Goal: Task Accomplishment & Management: Use online tool/utility

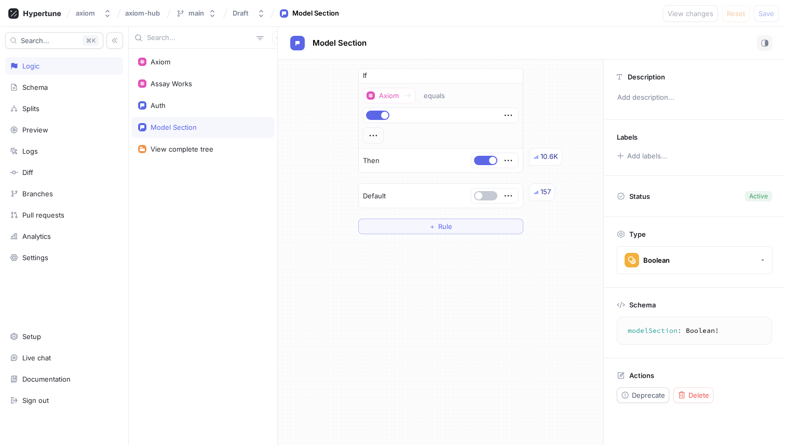
click at [232, 214] on div "Axiom Assay Works Auth Model Section View complete tree" at bounding box center [203, 247] width 149 height 396
click at [276, 38] on icon "button" at bounding box center [278, 37] width 5 height 5
click at [280, 61] on p "Flag" at bounding box center [281, 58] width 14 height 10
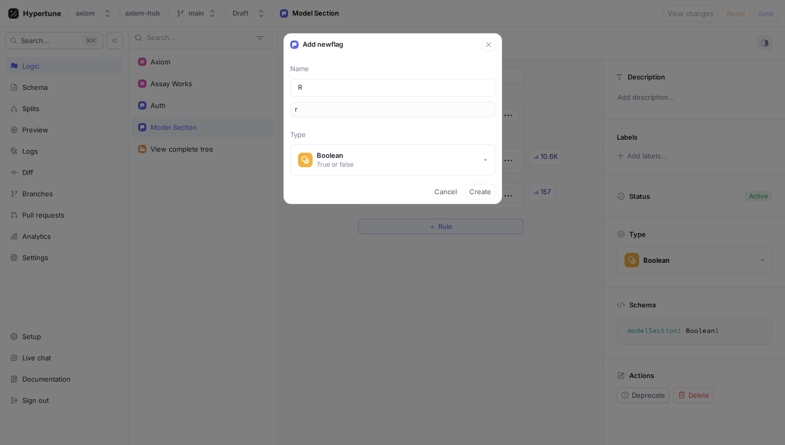
type input "Re"
type input "re"
type input "Rev"
type input "rev"
type input "Revi"
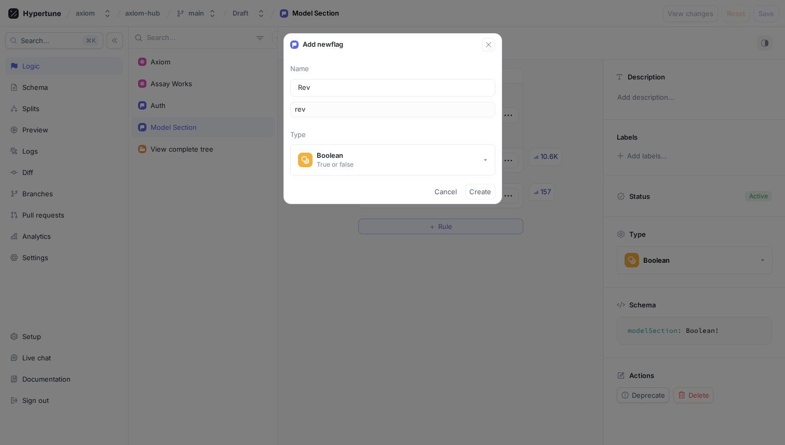
type input "revi"
type input "Revie"
type input "revie"
type input "Review"
type input "review"
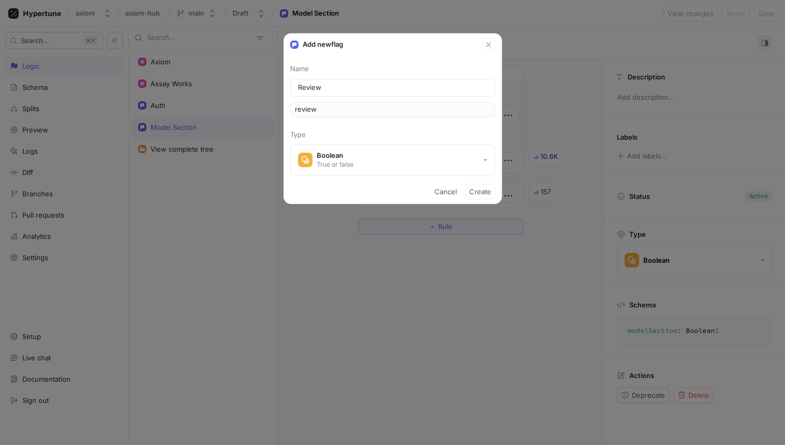
type input "Review S"
type input "reviewS"
type input "Review Se"
type input "reviewSe"
type input "Review Sec"
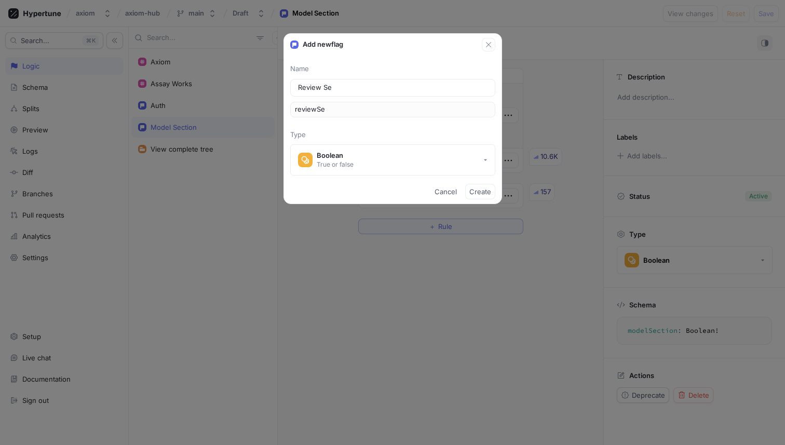
type input "reviewSec"
type input "Review Sect"
type input "reviewSect"
type input "Review Secti"
type input "reviewSecti"
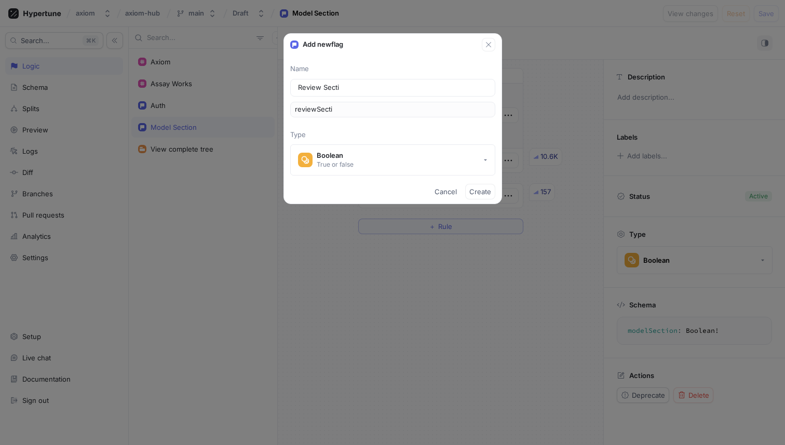
type input "Review Sectio"
type input "reviewSectio"
type input "Review Section"
type input "reviewSection"
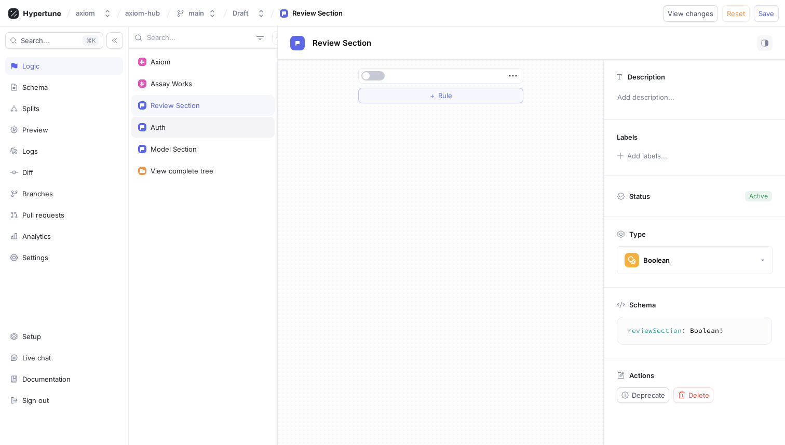
click at [181, 126] on div "Auth" at bounding box center [203, 127] width 130 height 8
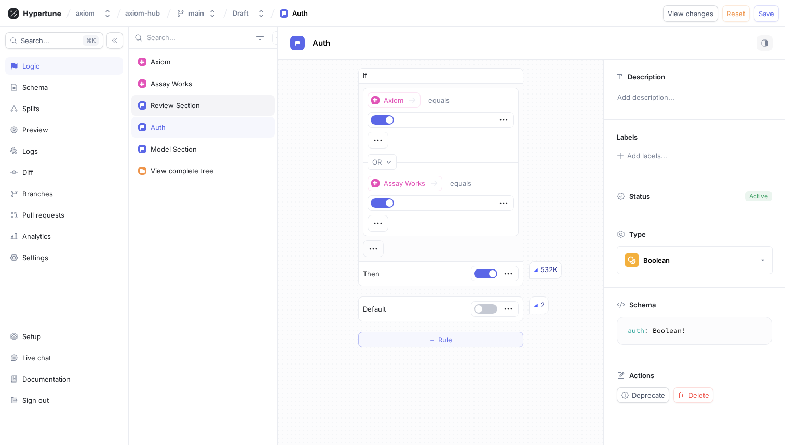
click at [183, 106] on div "Review Section" at bounding box center [175, 105] width 49 height 8
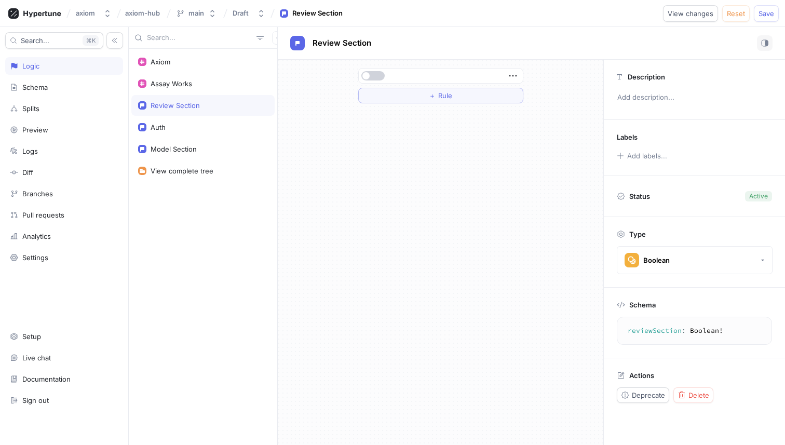
click at [373, 78] on button "button" at bounding box center [372, 75] width 23 height 9
click at [403, 102] on button "＋ Rule" at bounding box center [440, 96] width 165 height 16
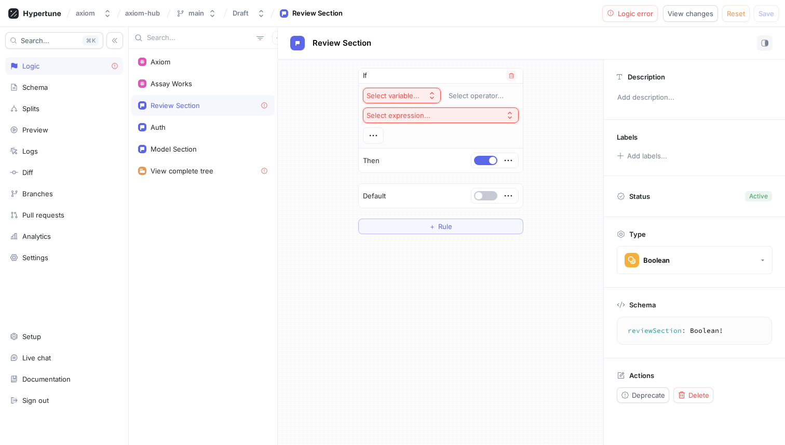
click at [421, 95] on div "Select variable..." at bounding box center [395, 95] width 57 height 9
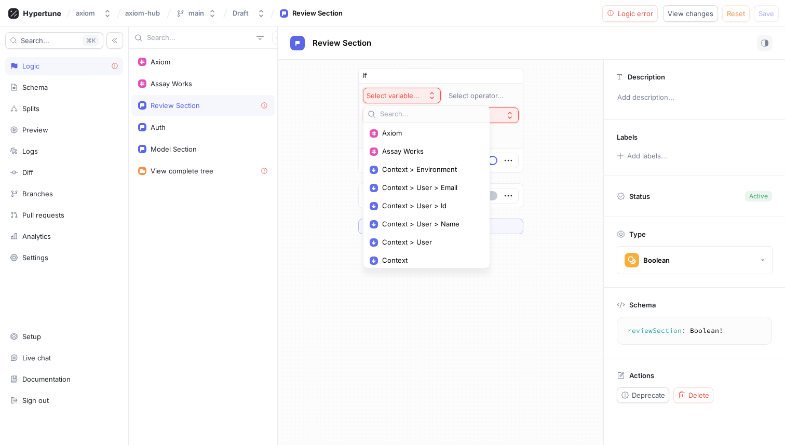
click at [409, 374] on div "If Select variable... Select operator... Select expression... Then Default ＋ Ru…" at bounding box center [441, 252] width 326 height 385
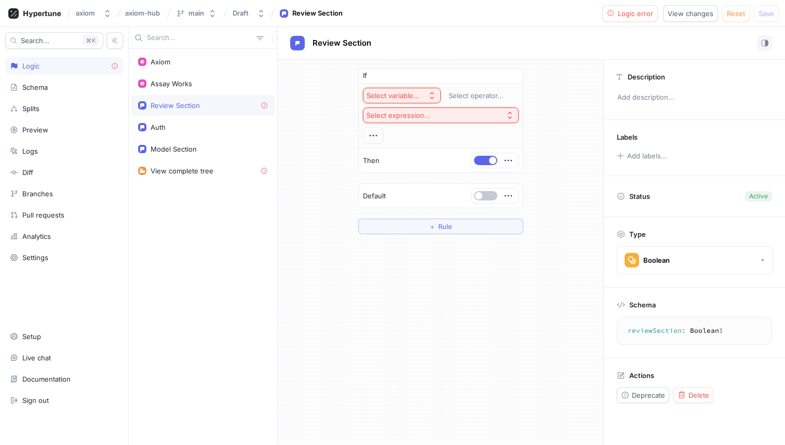
click at [357, 304] on div "If Select variable... Select operator... Select expression... Then Default ＋ Ru…" at bounding box center [441, 252] width 326 height 385
click at [276, 37] on icon "button" at bounding box center [278, 37] width 5 height 5
click at [299, 77] on p "Variable" at bounding box center [286, 75] width 25 height 10
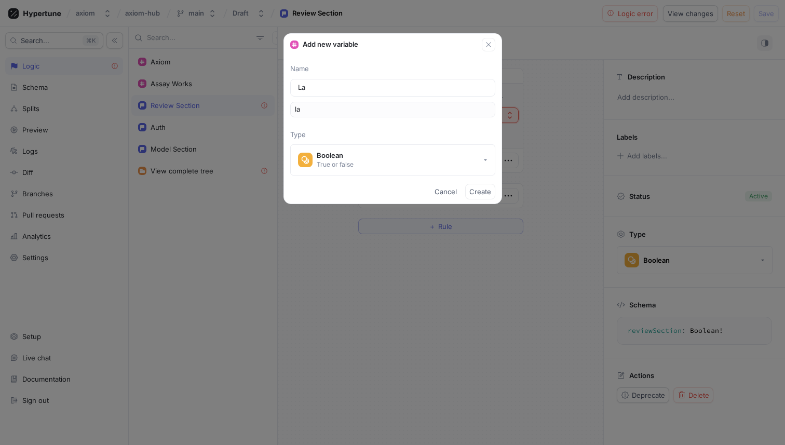
type input "Lab"
type input "lab"
type input "Labe"
type input "labe"
type input "Label"
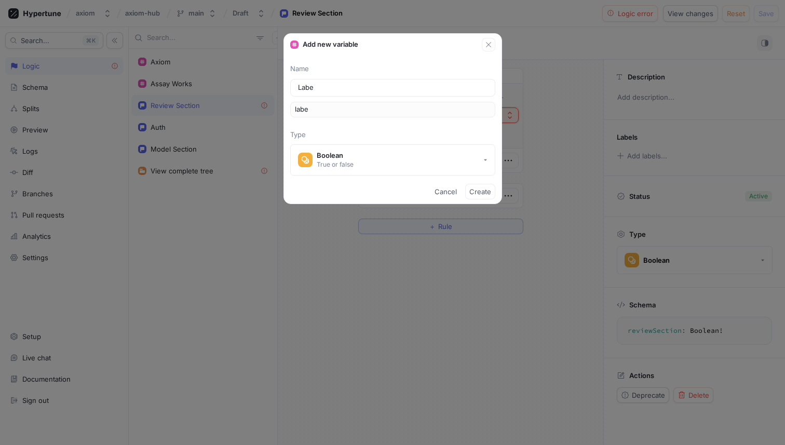
type input "label"
type input "Labele"
type input "labele"
type input "Labeler"
type input "labeler"
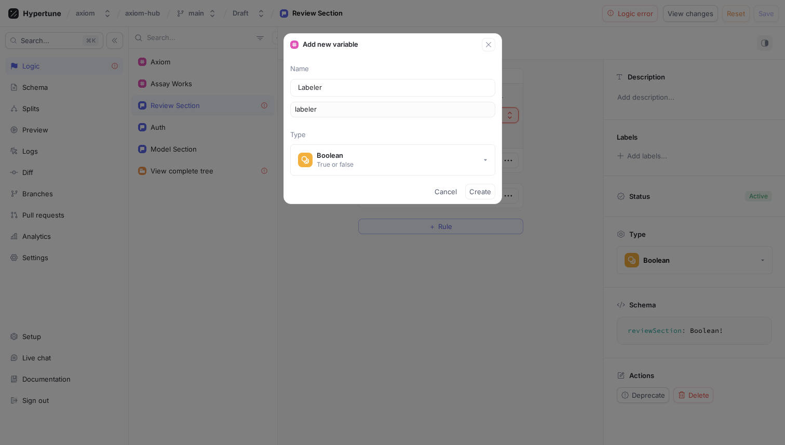
type input "Labelers"
type input "labelers"
click at [361, 163] on button "Boolean True or false" at bounding box center [392, 159] width 205 height 31
type input "Labelers"
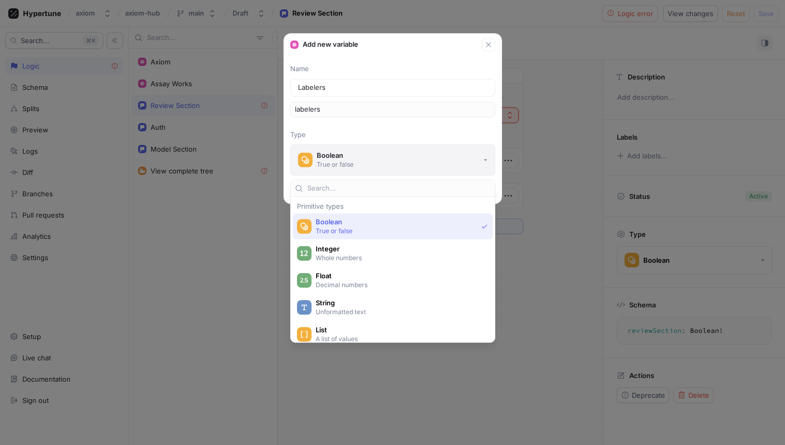
click at [361, 162] on button "Boolean True or false" at bounding box center [392, 159] width 205 height 31
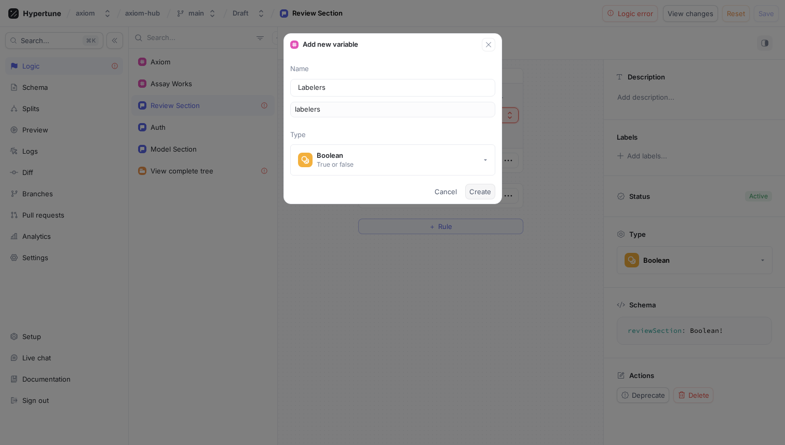
click at [478, 189] on span "Create" at bounding box center [480, 191] width 22 height 6
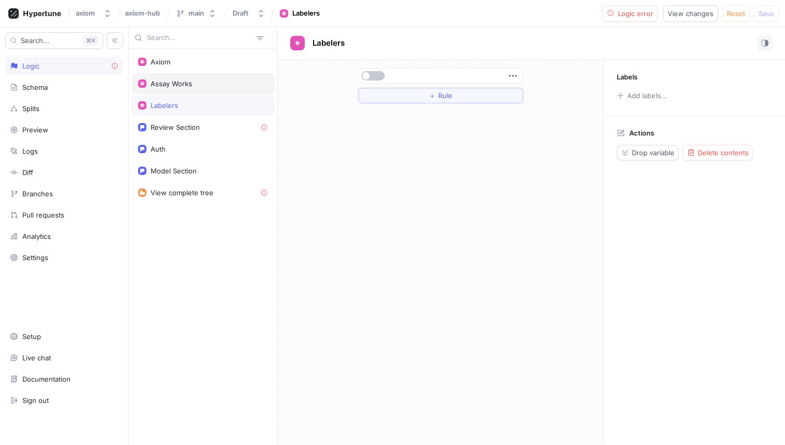
click at [205, 91] on div "Assay Works" at bounding box center [202, 83] width 143 height 21
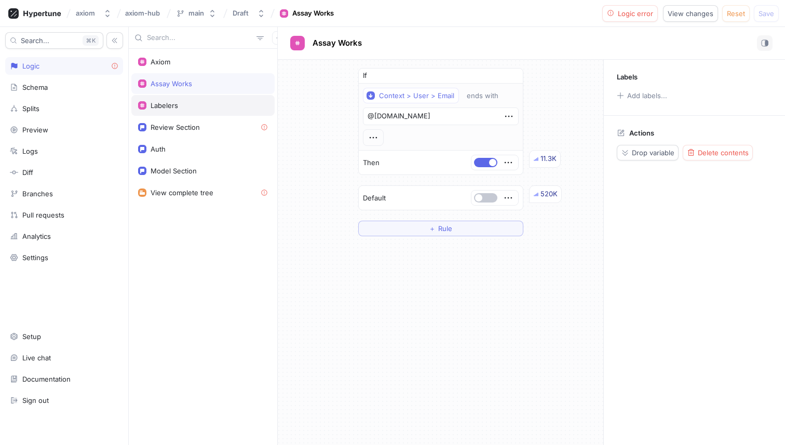
click at [208, 106] on div "Labelers" at bounding box center [203, 105] width 130 height 8
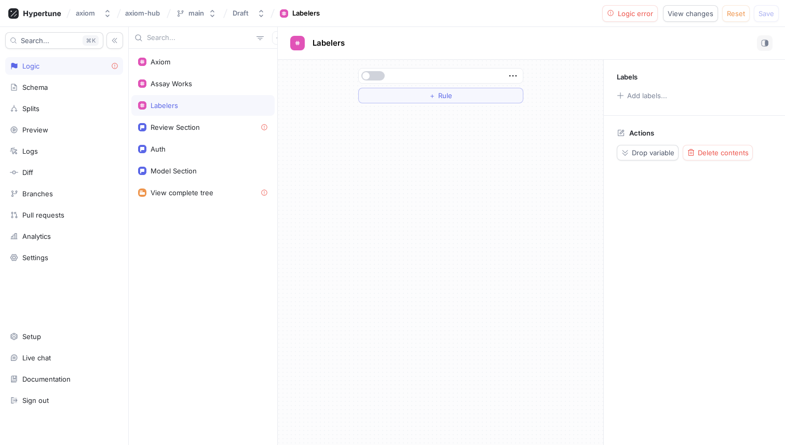
click at [369, 75] on span "button" at bounding box center [365, 75] width 7 height 7
click at [369, 75] on button "button" at bounding box center [372, 75] width 23 height 9
click at [399, 102] on button "＋ Rule" at bounding box center [440, 96] width 165 height 16
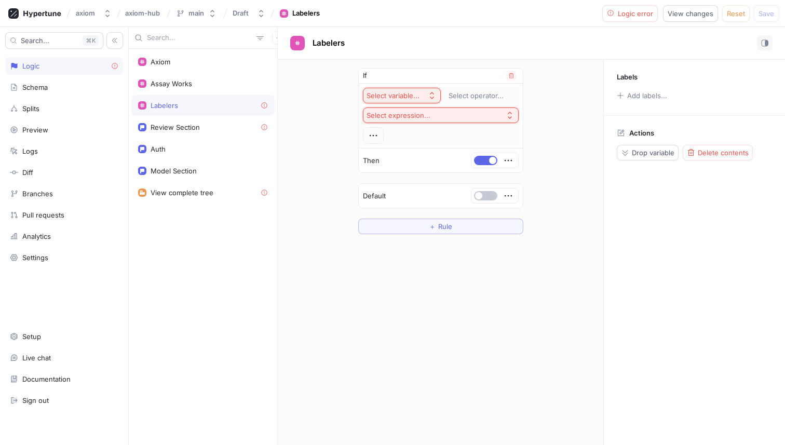
click at [397, 96] on div "Select variable..." at bounding box center [393, 95] width 53 height 9
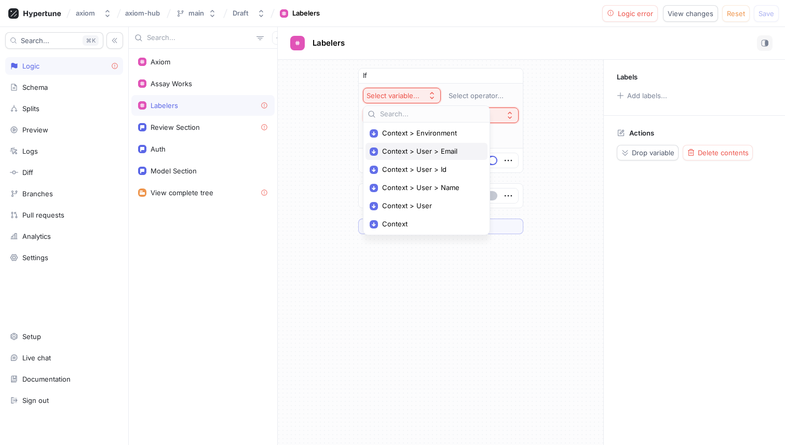
click at [412, 149] on span "Context > User > Email" at bounding box center [430, 151] width 96 height 9
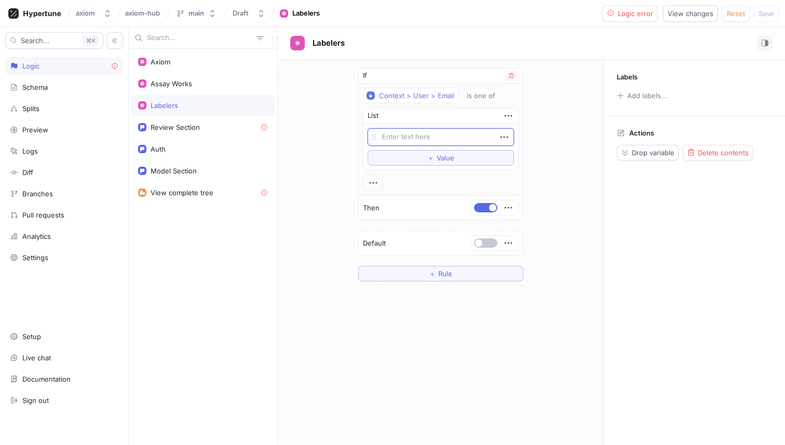
click at [414, 134] on textarea at bounding box center [441, 137] width 146 height 18
click at [419, 117] on div "List" at bounding box center [440, 116] width 155 height 16
click at [477, 89] on button "is one of" at bounding box center [486, 96] width 48 height 16
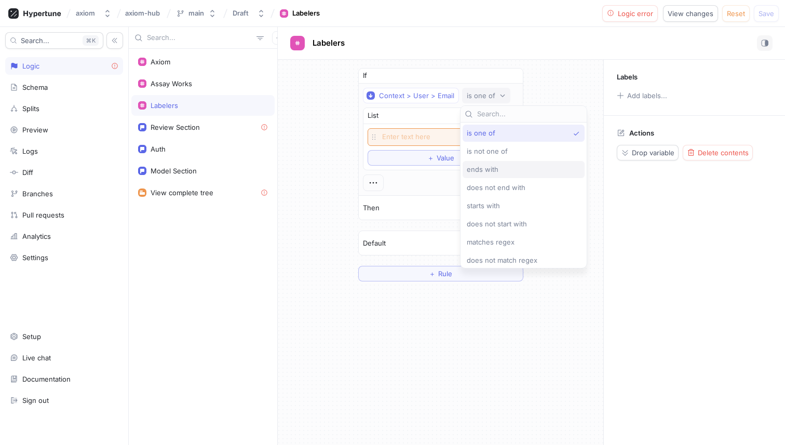
click at [490, 167] on span "ends with" at bounding box center [483, 169] width 32 height 9
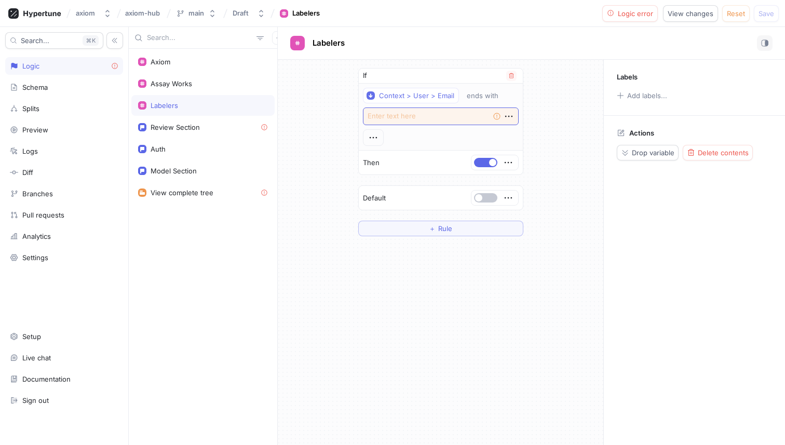
click at [408, 118] on textarea at bounding box center [441, 116] width 156 height 18
paste textarea "@[DOMAIN_NAME]"
type textarea "x"
type textarea "@[DOMAIN_NAME]"
click at [414, 139] on div "Context > User > Email ends with @[DOMAIN_NAME]" at bounding box center [441, 117] width 156 height 58
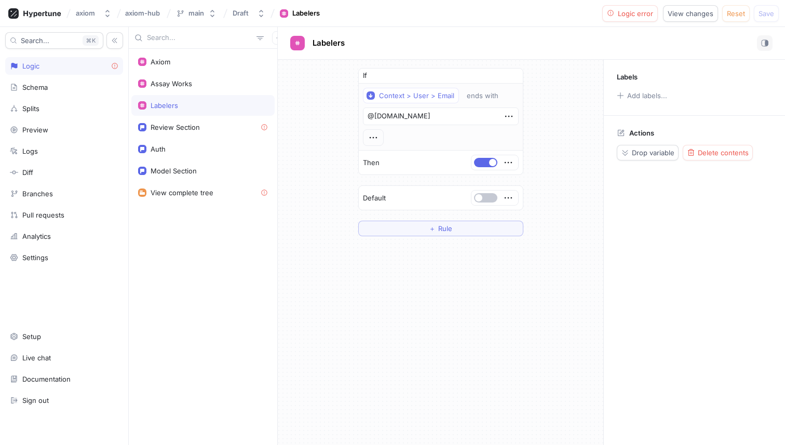
click at [328, 132] on div "If Context > User > Email ends with @[DOMAIN_NAME] Then Default ＋ Rule" at bounding box center [441, 152] width 326 height 185
click at [445, 231] on span "Rule" at bounding box center [445, 228] width 14 height 6
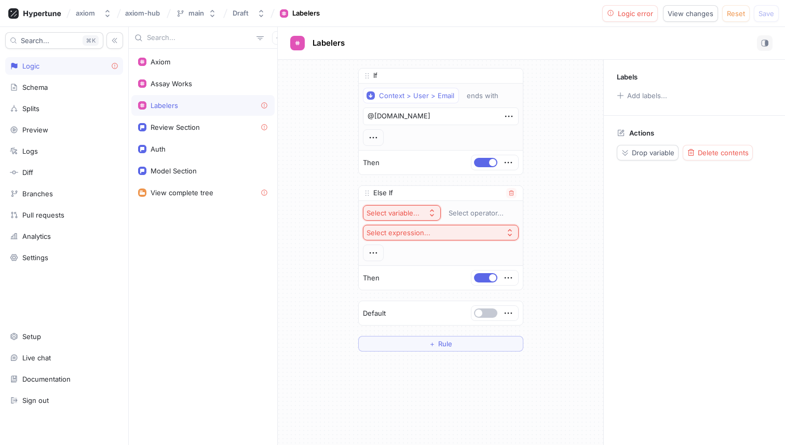
click at [394, 191] on div "Else If" at bounding box center [441, 193] width 164 height 15
click at [383, 194] on p "Else If" at bounding box center [383, 193] width 20 height 10
click at [399, 208] on button "Select variable..." at bounding box center [402, 213] width 78 height 16
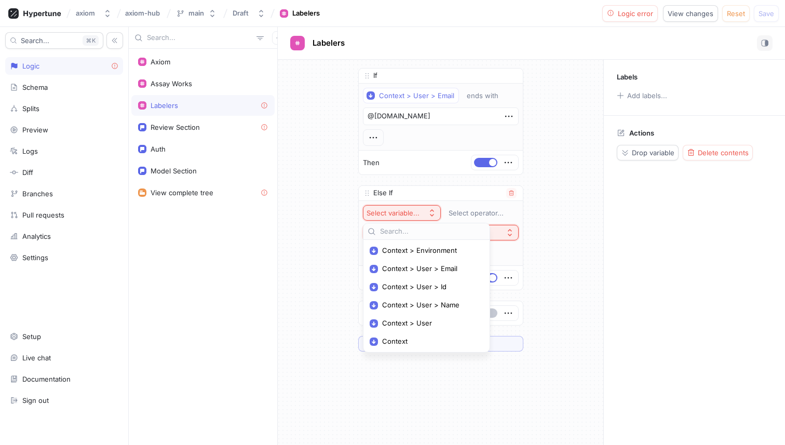
click at [399, 208] on button "Select variable..." at bounding box center [402, 213] width 78 height 16
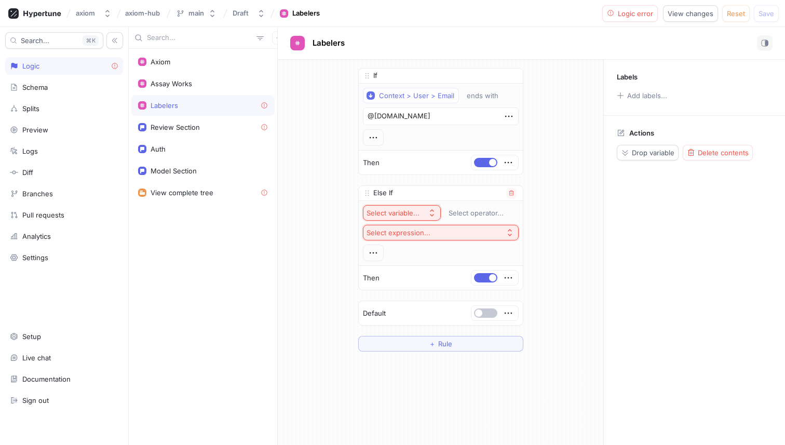
click at [399, 208] on button "Select variable..." at bounding box center [402, 213] width 78 height 16
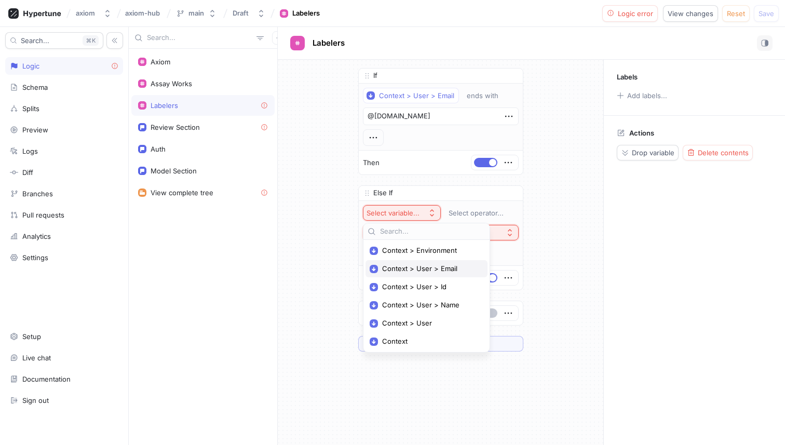
click at [414, 268] on span "Context > User > Email" at bounding box center [430, 268] width 96 height 9
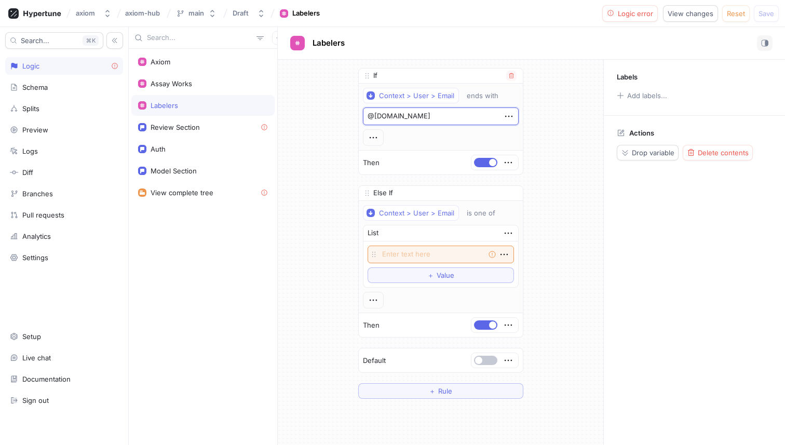
click at [424, 114] on textarea "@[DOMAIN_NAME]" at bounding box center [441, 116] width 156 height 18
drag, startPoint x: 424, startPoint y: 115, endPoint x: 374, endPoint y: 117, distance: 49.4
click at [374, 117] on textarea "@[DOMAIN_NAME]" at bounding box center [441, 116] width 156 height 18
type textarea "x"
type textarea "@e"
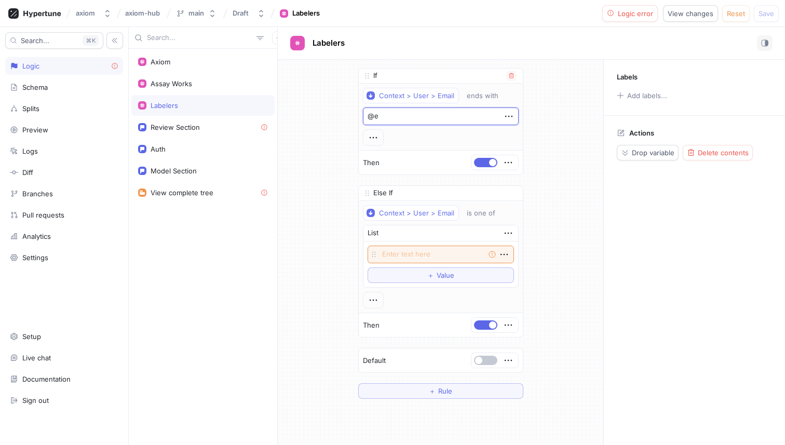
type textarea "x"
type textarea "@ex"
type textarea "x"
type textarea "@exc"
type textarea "x"
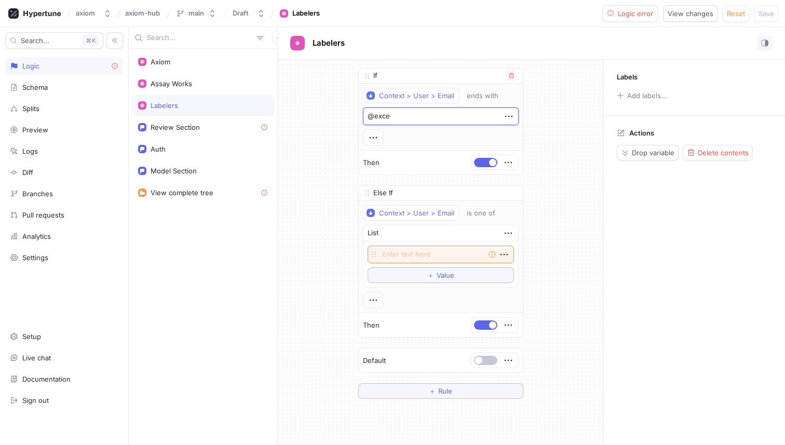
type textarea "@excel"
type textarea "x"
type textarea "@excelr"
type textarea "x"
type textarea "@excelra"
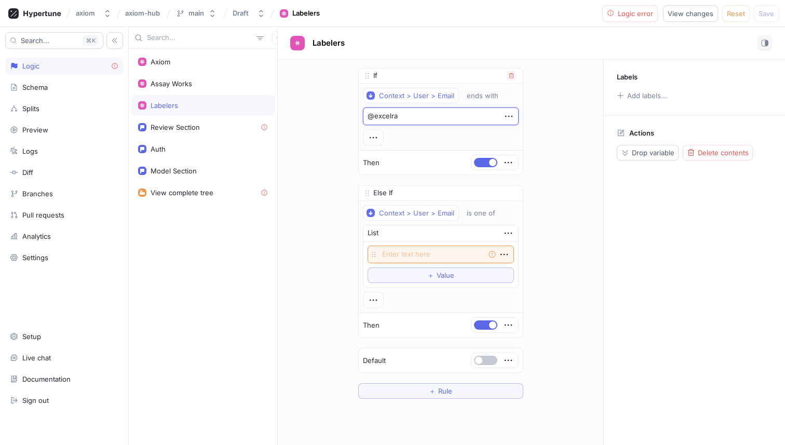
type textarea "x"
type textarea "@excelra."
type textarea "x"
type textarea "@excelra.c"
type textarea "x"
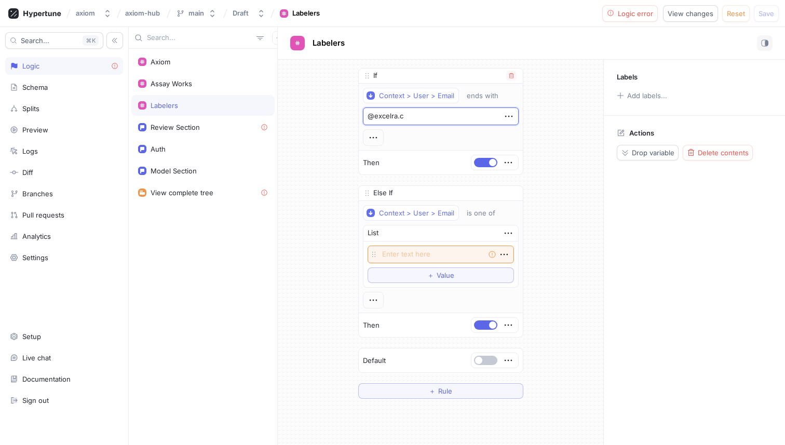
type textarea "@excelra."
type textarea "x"
type textarea "@excelra"
type textarea "x"
type textarea "@excelr"
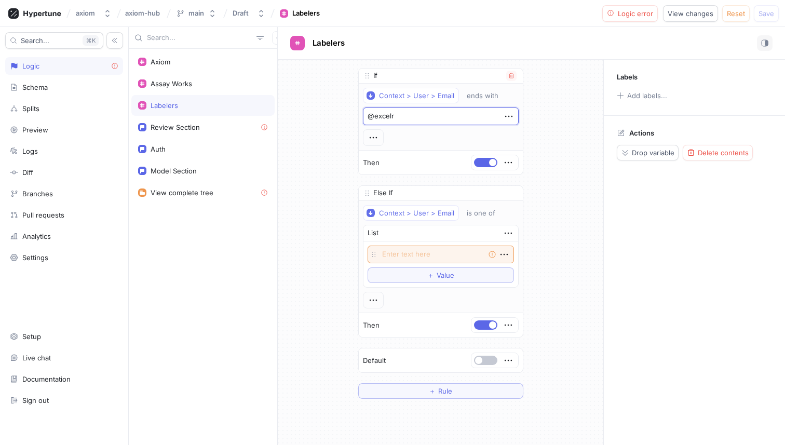
type textarea "x"
type textarea "@excel"
type textarea "x"
type textarea "@exce"
type textarea "x"
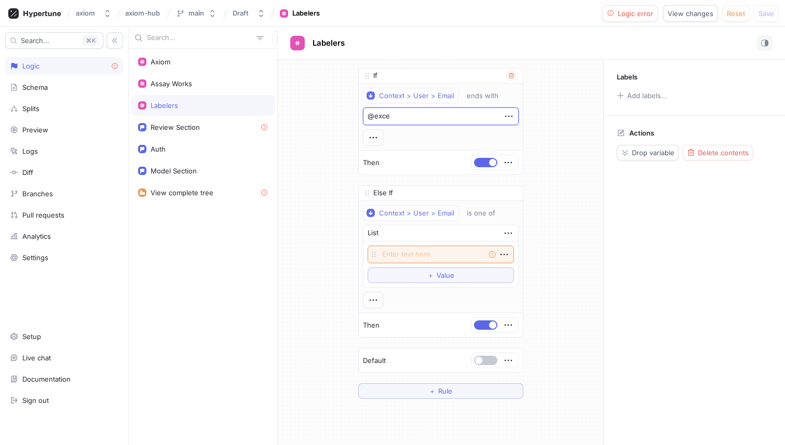
type textarea "@exc"
type textarea "x"
type textarea "@ex"
type textarea "x"
type textarea "@e"
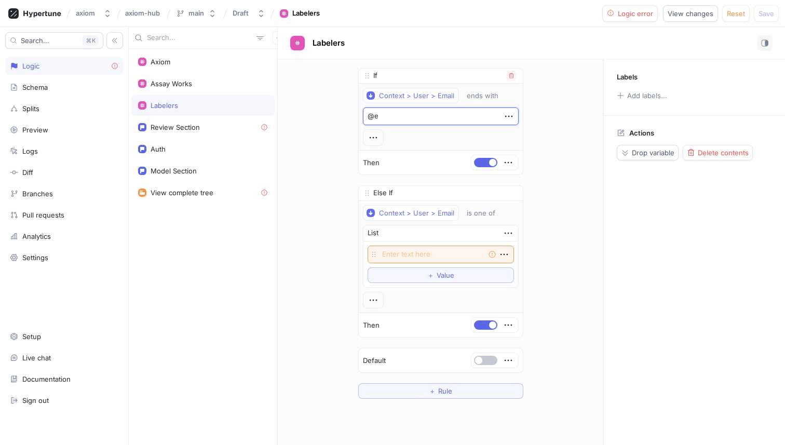
type textarea "x"
type textarea "@"
type textarea "x"
paste textarea "[PERSON_NAME] [PERSON_NAME] <[PERSON_NAME][EMAIL_ADDRESS][PERSON_NAME][DOMAIN_N…"
type textarea "x"
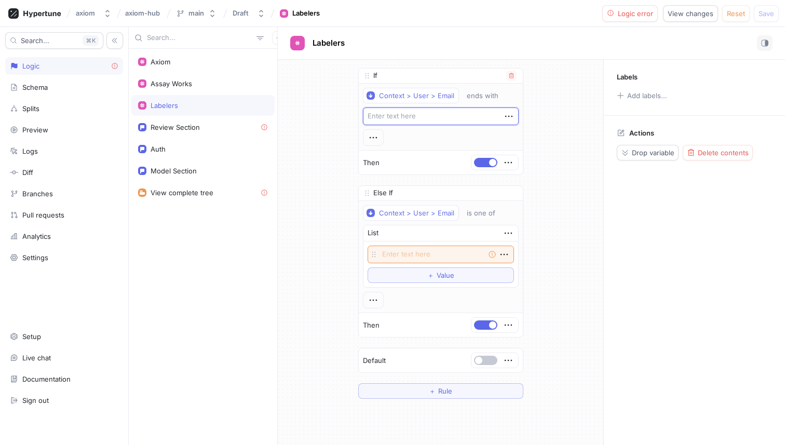
type textarea "[PERSON_NAME] [PERSON_NAME] <[PERSON_NAME][EMAIL_ADDRESS][PERSON_NAME][DOMAIN_N…"
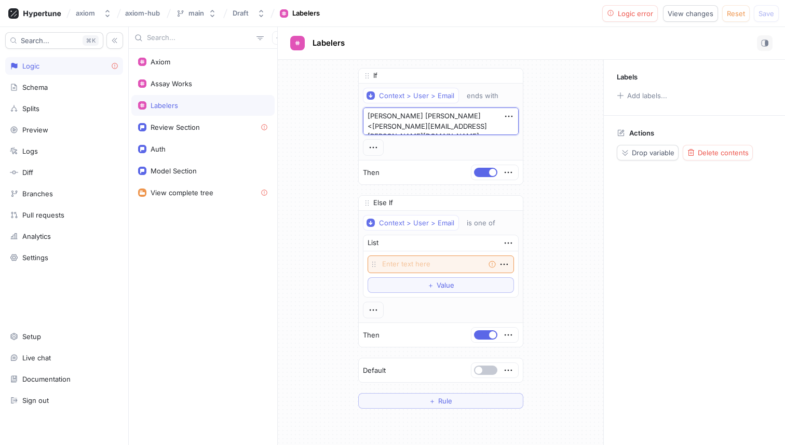
drag, startPoint x: 421, startPoint y: 126, endPoint x: 339, endPoint y: 106, distance: 84.4
click at [339, 106] on div "If Context > User > Email ends with [PERSON_NAME] [PERSON_NAME] <[PERSON_NAME][…" at bounding box center [441, 238] width 326 height 357
type textarea "x"
type textarea "[DOMAIN_NAME]>"
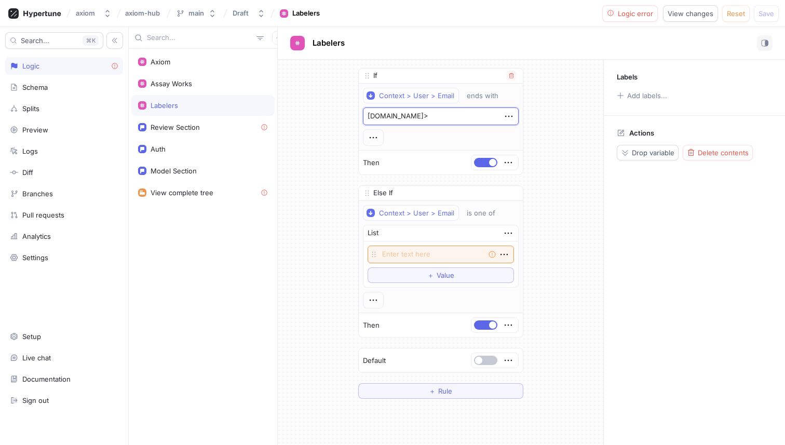
type textarea "x"
type textarea "@[DOMAIN_NAME]>"
click at [421, 116] on textarea "@[DOMAIN_NAME]>" at bounding box center [441, 116] width 156 height 18
type textarea "x"
type textarea "@[DOMAIN_NAME]"
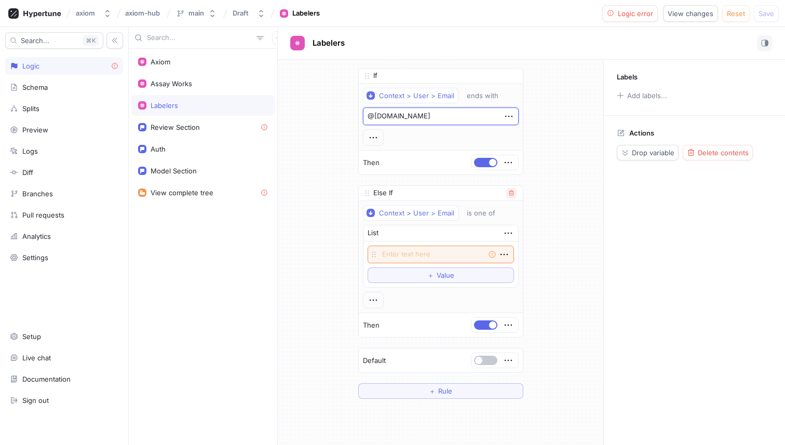
click at [512, 193] on icon "button" at bounding box center [511, 193] width 6 height 6
type textarea "x"
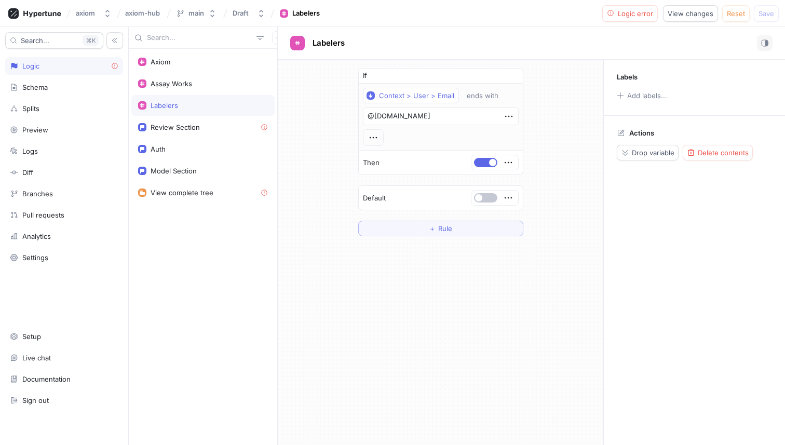
click at [566, 176] on div "If Context > User > Email ends with @[DOMAIN_NAME] Then Default ＋ Rule" at bounding box center [441, 152] width 326 height 185
click at [345, 300] on div "If Context > User > Email ends with @[DOMAIN_NAME] Then Default ＋ Rule" at bounding box center [441, 252] width 326 height 385
click at [183, 119] on div "Review Section" at bounding box center [202, 127] width 143 height 21
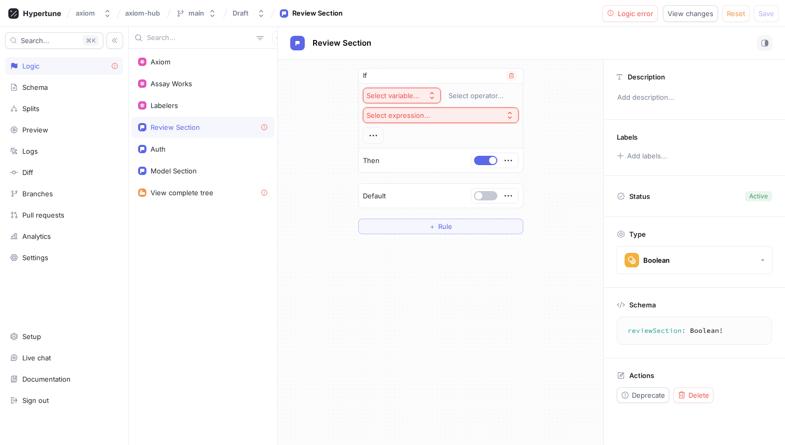
click at [394, 89] on button "Select variable..." at bounding box center [402, 96] width 78 height 16
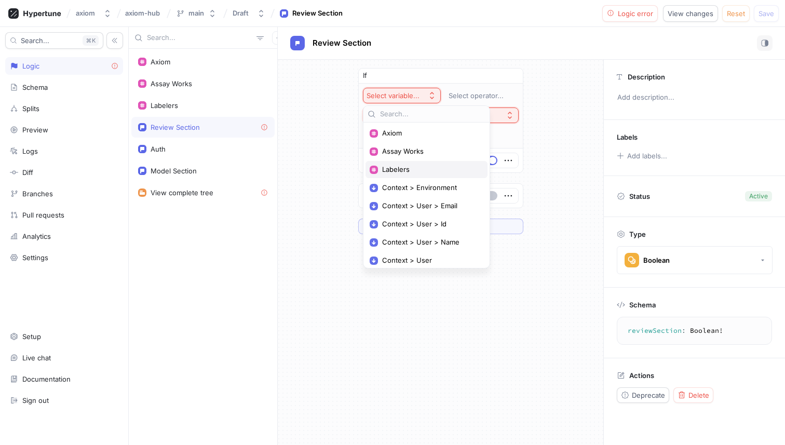
click at [412, 165] on span "Labelers" at bounding box center [430, 169] width 96 height 9
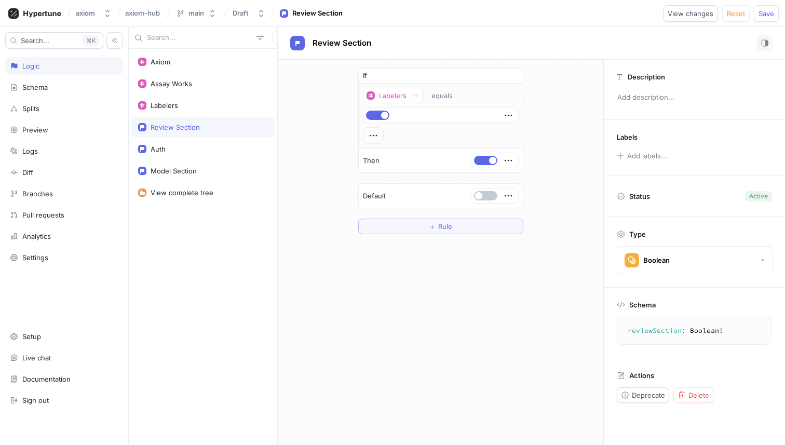
click at [336, 161] on div "If Labelers equals Then Default ＋ Rule" at bounding box center [441, 151] width 326 height 183
click at [311, 194] on div "If Labelers equals Then Default ＋ Rule" at bounding box center [441, 151] width 326 height 183
click at [768, 14] on span "Save" at bounding box center [767, 13] width 16 height 6
click at [190, 101] on div "Labelers" at bounding box center [203, 105] width 130 height 8
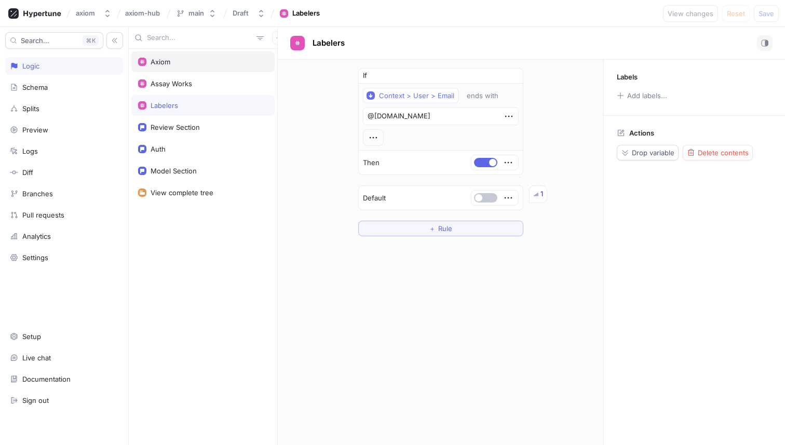
click at [188, 69] on div "Axiom" at bounding box center [202, 61] width 143 height 21
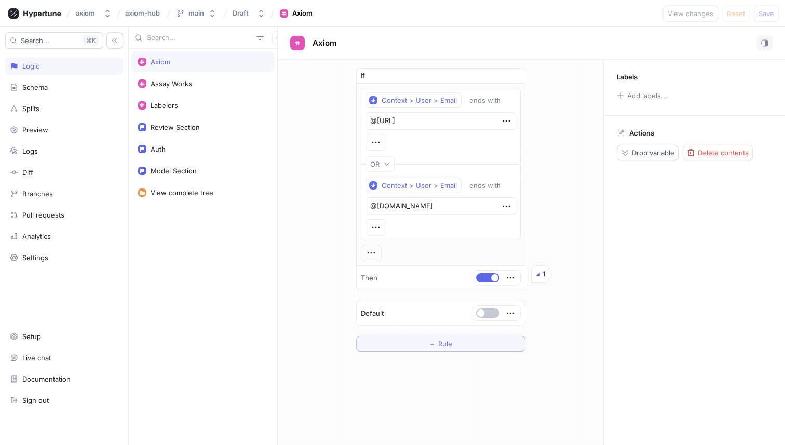
type textarea "x"
click at [191, 127] on div "Review Section" at bounding box center [175, 127] width 49 height 8
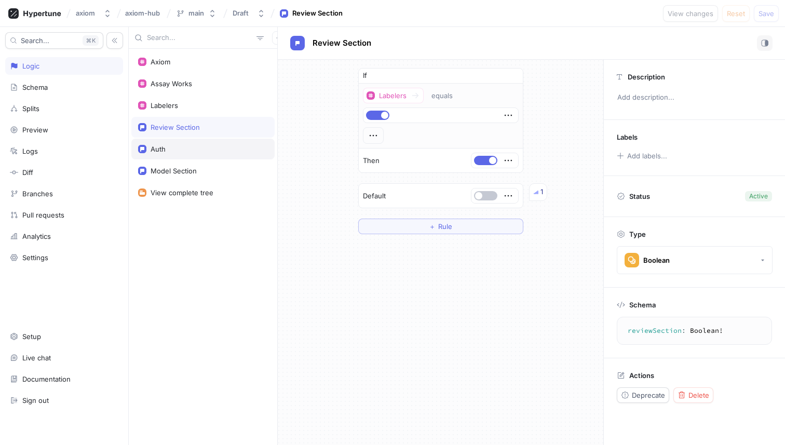
click at [180, 140] on div "Auth" at bounding box center [202, 149] width 143 height 21
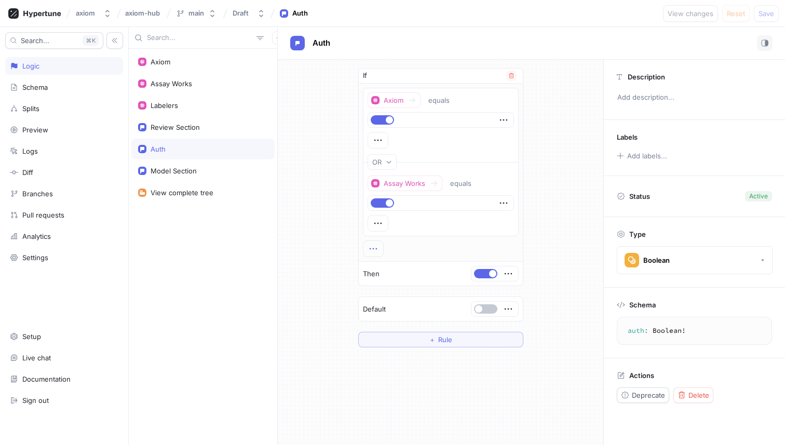
click at [375, 249] on icon "button" at bounding box center [373, 248] width 11 height 11
click at [380, 264] on div "&& AND" at bounding box center [414, 268] width 88 height 18
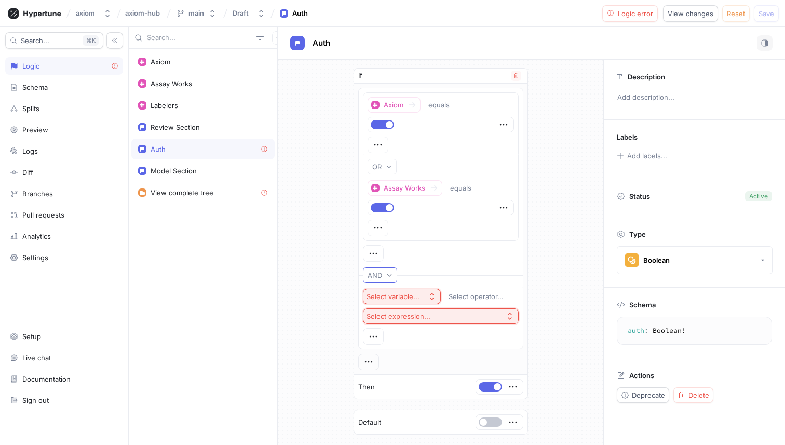
click at [386, 270] on button "AND" at bounding box center [380, 275] width 34 height 16
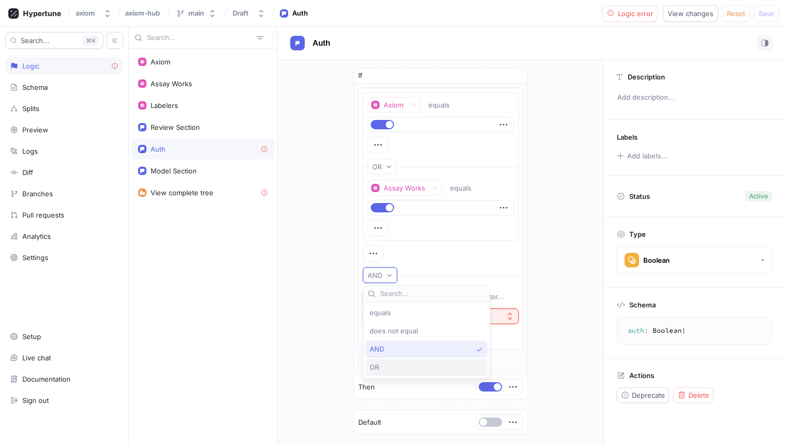
click at [393, 365] on div "OR" at bounding box center [424, 367] width 109 height 9
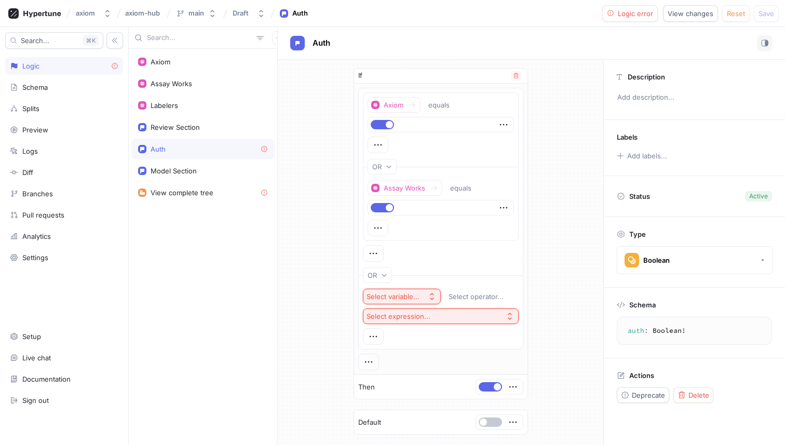
click at [408, 255] on div "Axiom equals OR Assay Works equals" at bounding box center [441, 176] width 156 height 169
click at [382, 224] on icon "button" at bounding box center [377, 227] width 11 height 11
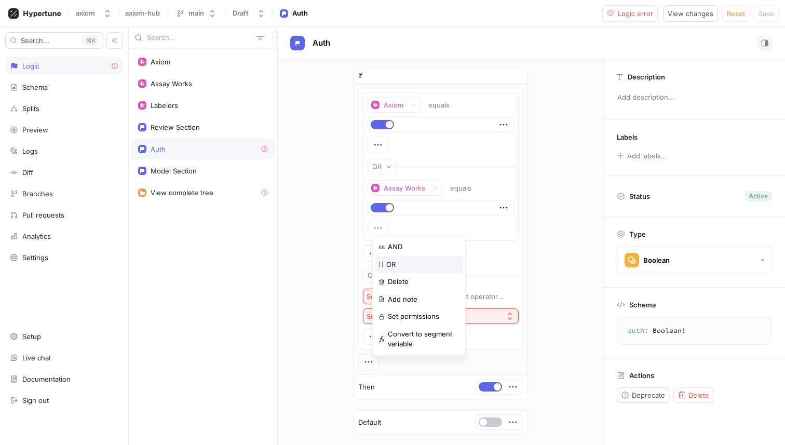
click at [394, 257] on div "| | OR" at bounding box center [419, 265] width 88 height 18
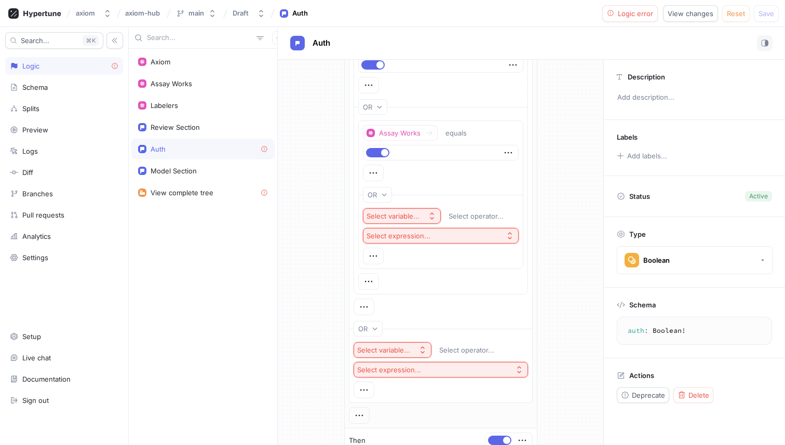
click at [393, 323] on div "OR" at bounding box center [441, 329] width 184 height 24
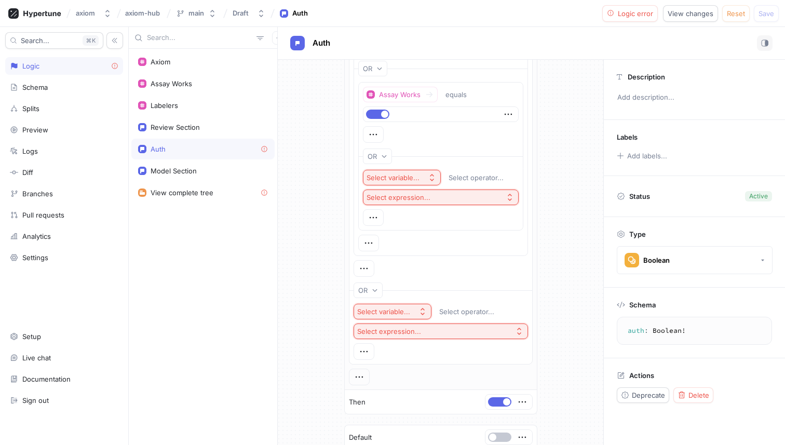
scroll to position [109, 0]
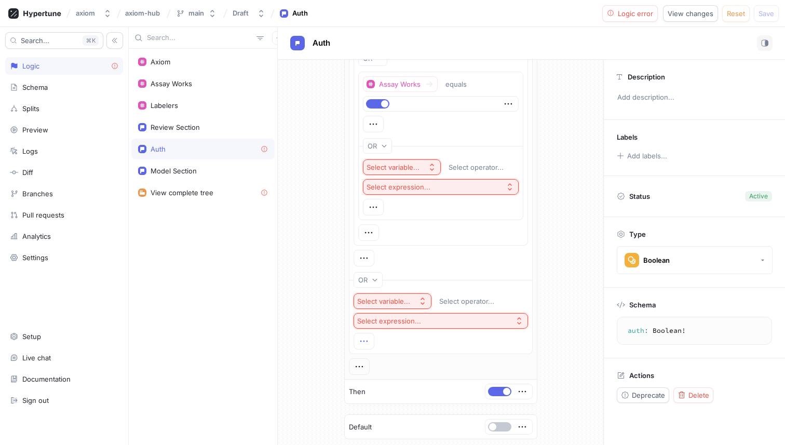
click at [363, 343] on icon "button" at bounding box center [363, 340] width 11 height 11
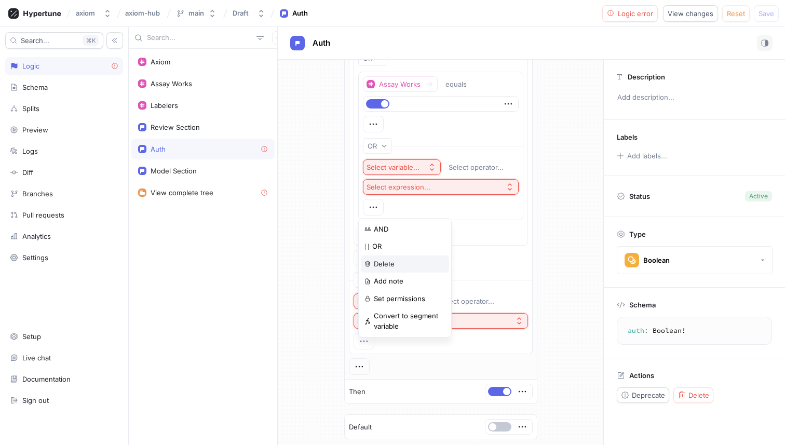
click at [382, 261] on p "Delete" at bounding box center [384, 264] width 21 height 10
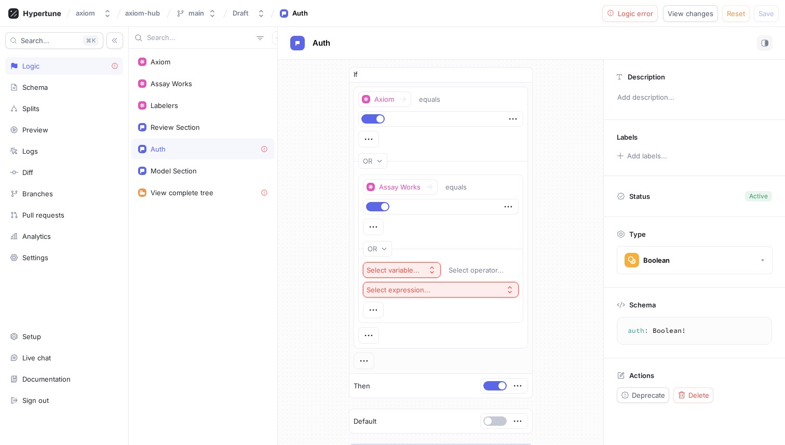
scroll to position [0, 0]
click at [389, 264] on button "Select variable..." at bounding box center [402, 271] width 78 height 16
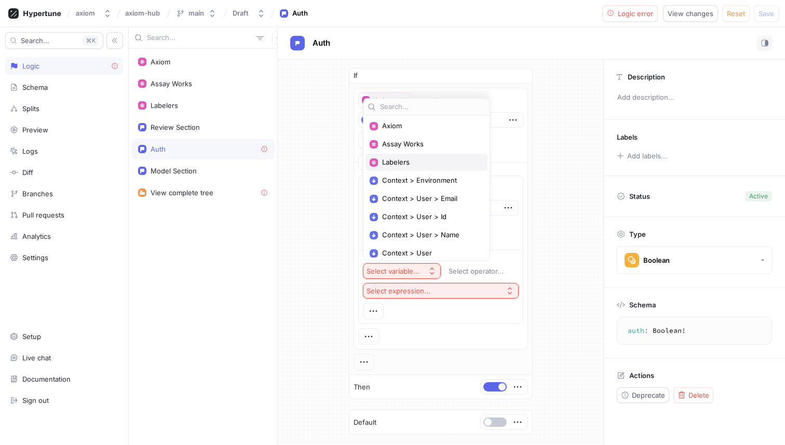
click at [402, 166] on span "Labelers" at bounding box center [430, 162] width 96 height 9
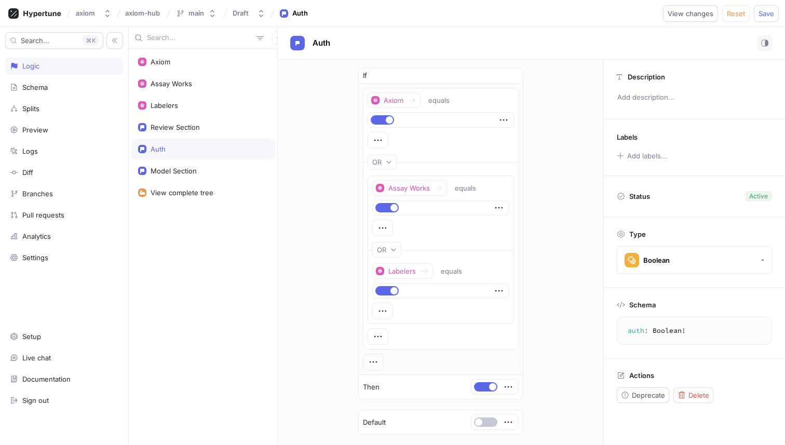
click at [524, 274] on div "If Axiom equals OR Assay Works equals OR Labelers equals Then Default ＋ Rule" at bounding box center [441, 264] width 182 height 409
click at [191, 119] on div "Review Section" at bounding box center [202, 127] width 143 height 21
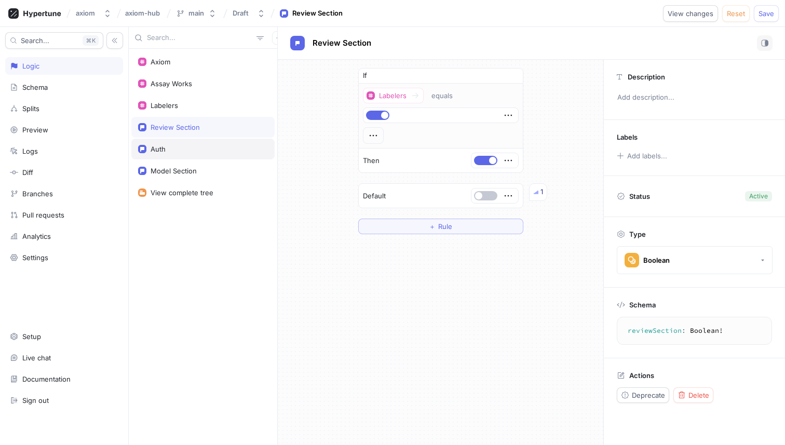
click at [196, 149] on div "Auth" at bounding box center [203, 149] width 130 height 8
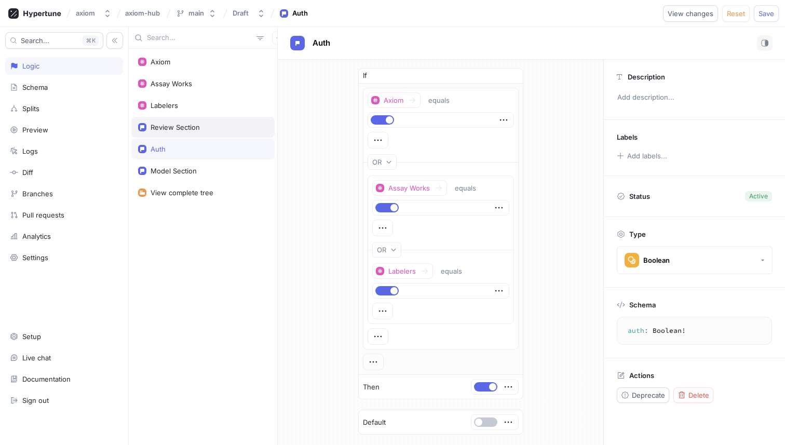
click at [190, 127] on div "Review Section" at bounding box center [175, 127] width 49 height 8
type textarea "reviewSection: Boolean!"
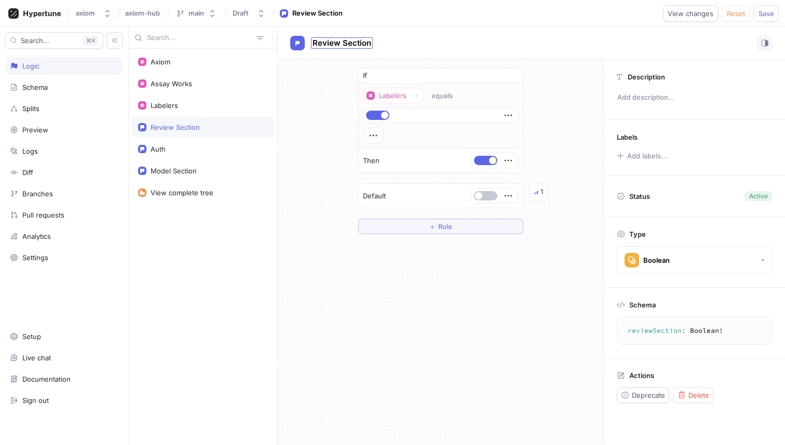
click at [335, 45] on span "Review Section" at bounding box center [342, 43] width 59 height 8
type input "Axiom"
click at [322, 96] on div "Axiom Axiom If Labelers equals Then Default 1 ＋ Rule Description Add descriptio…" at bounding box center [531, 236] width 507 height 418
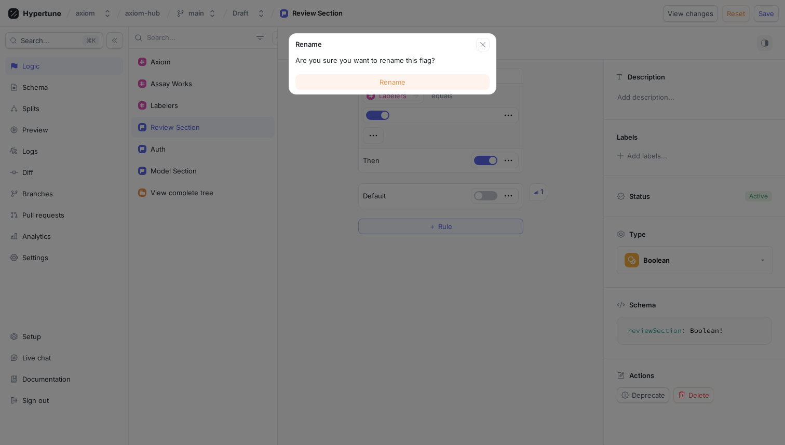
click at [337, 81] on button "Rename" at bounding box center [392, 82] width 194 height 16
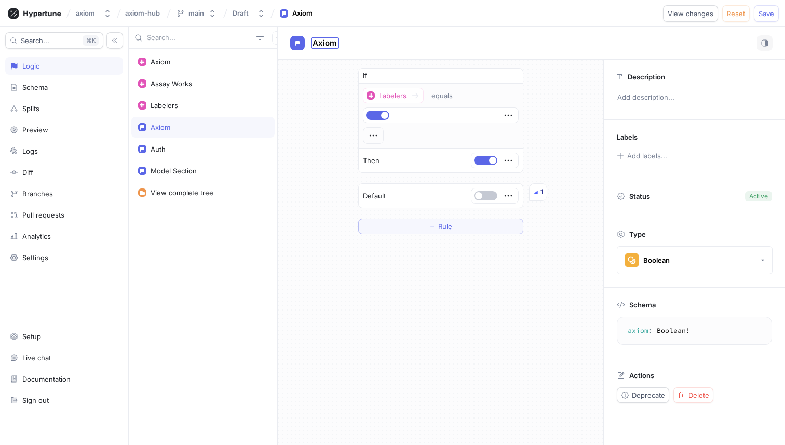
click at [327, 39] on span "Axiom" at bounding box center [325, 43] width 24 height 8
type input "Labelers"
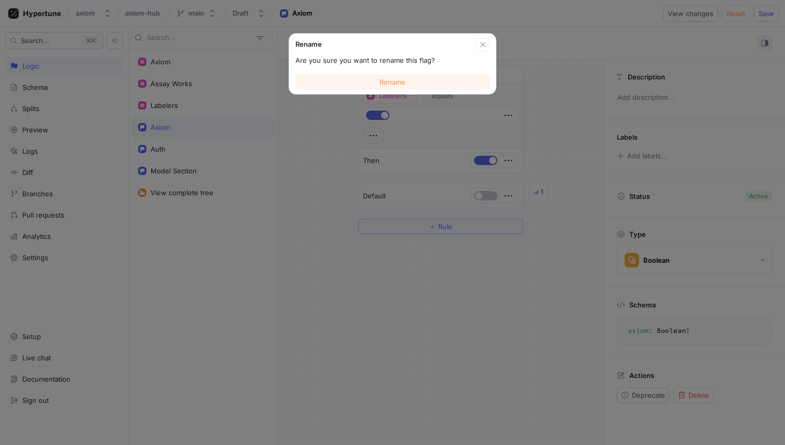
click at [395, 83] on span "Rename" at bounding box center [393, 82] width 26 height 6
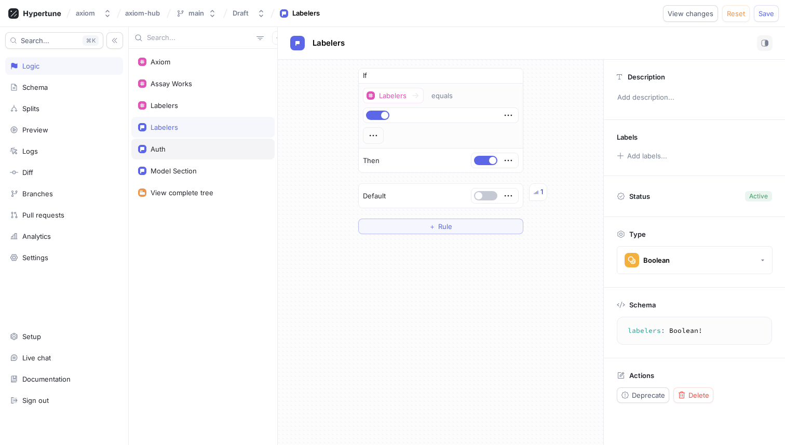
click at [209, 152] on div "Auth" at bounding box center [203, 149] width 130 height 8
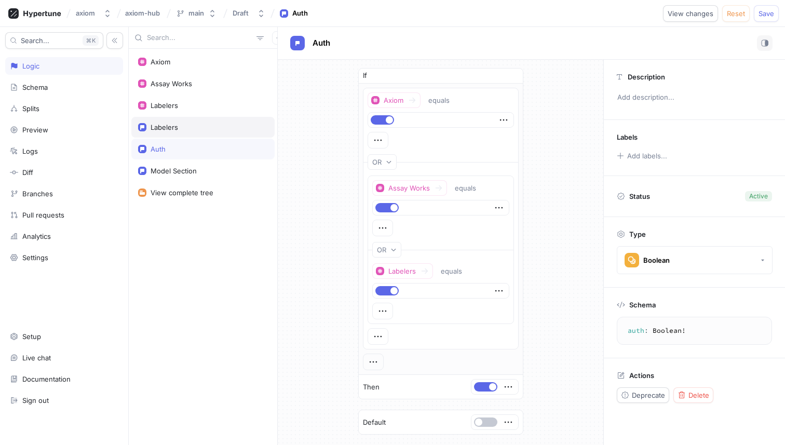
click at [202, 125] on div "Labelers" at bounding box center [203, 127] width 130 height 8
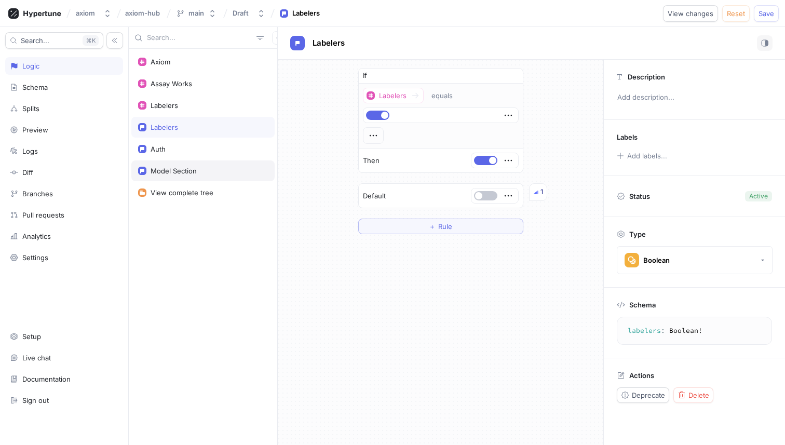
click at [199, 171] on div "Model Section" at bounding box center [203, 171] width 130 height 8
type textarea "modelSection: Boolean!"
click at [341, 45] on span "Model Section" at bounding box center [340, 43] width 54 height 8
type input "Axiom"
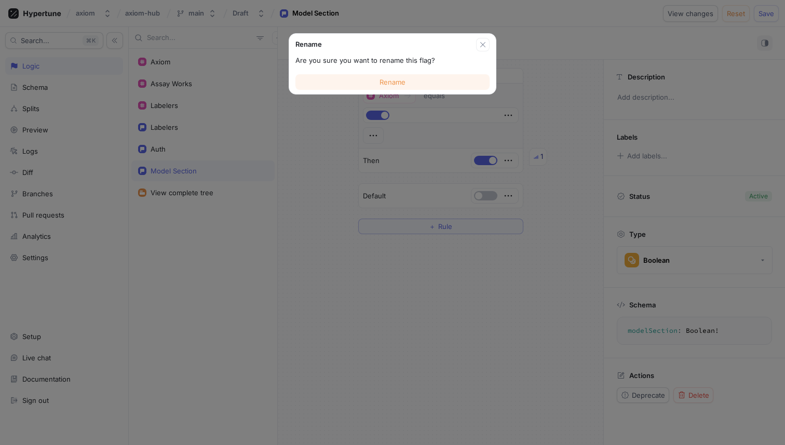
click at [428, 77] on button "Rename" at bounding box center [392, 82] width 194 height 16
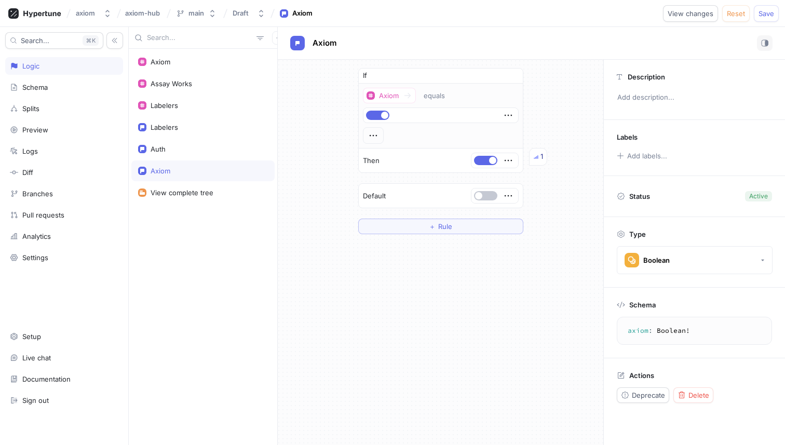
click at [474, 274] on div "If Axiom equals Then 1 Default ＋ Rule" at bounding box center [441, 252] width 326 height 385
click at [760, 11] on span "Save" at bounding box center [767, 13] width 16 height 6
click at [340, 143] on div "If Axiom equals Then Default ＋ Rule" at bounding box center [441, 151] width 326 height 183
click at [584, 131] on div "If Axiom equals Then Default ＋ Rule" at bounding box center [441, 151] width 326 height 183
click at [194, 169] on div "Axiom" at bounding box center [203, 171] width 130 height 8
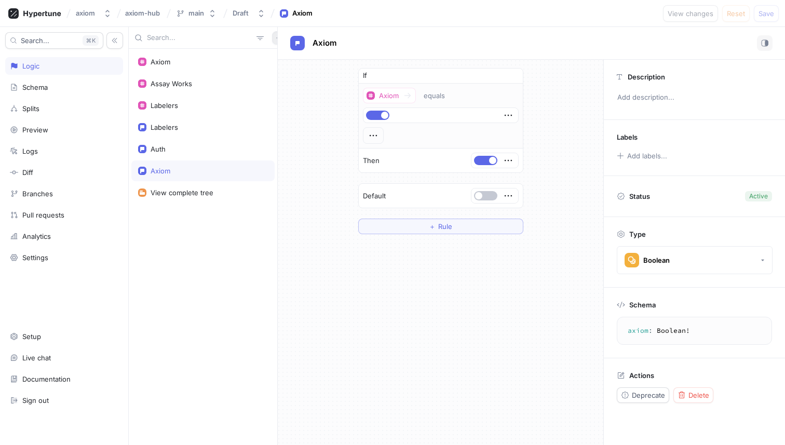
click at [276, 38] on icon "button" at bounding box center [279, 38] width 6 height 6
click at [279, 56] on p "Flag" at bounding box center [281, 58] width 14 height 10
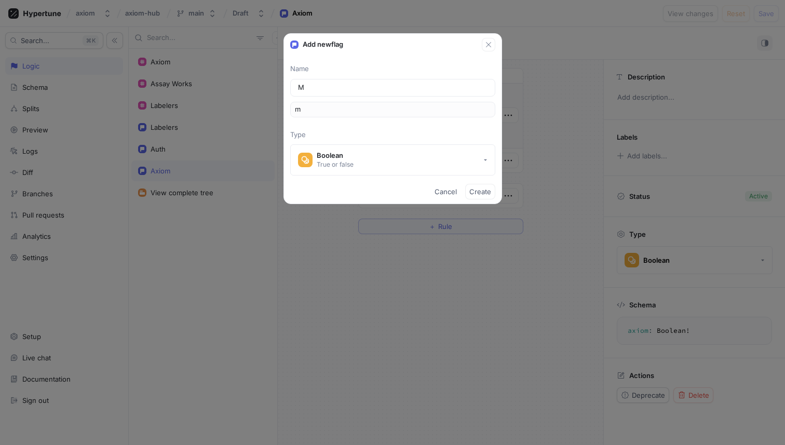
type input "Mo"
type input "mo"
type input "Mod"
type input "mod"
type input "Mode"
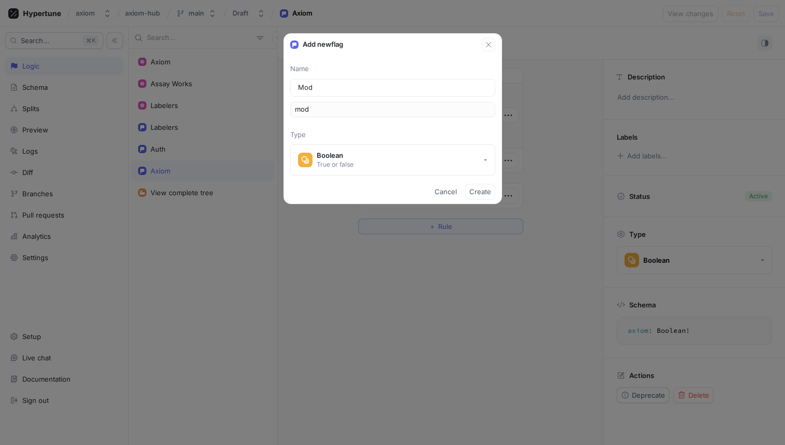
type input "mode"
type input "Model"
type input "model"
type input "Model S"
type input "modelS"
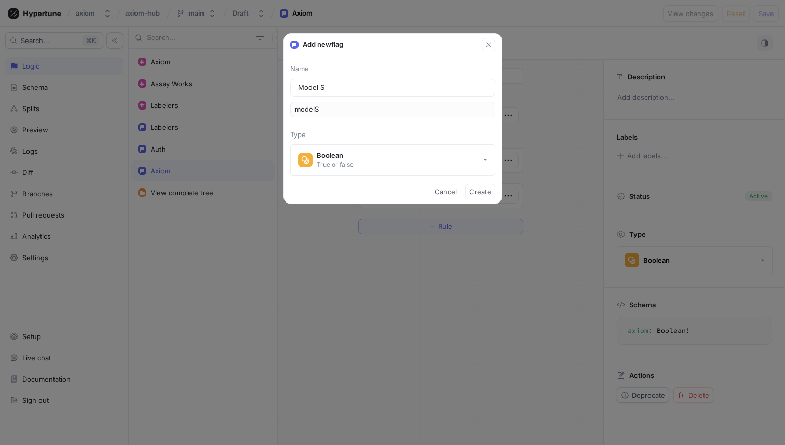
type input "Model Se"
type input "modelSe"
type input "Model Sel"
type input "modelSel"
type input "Model Sele"
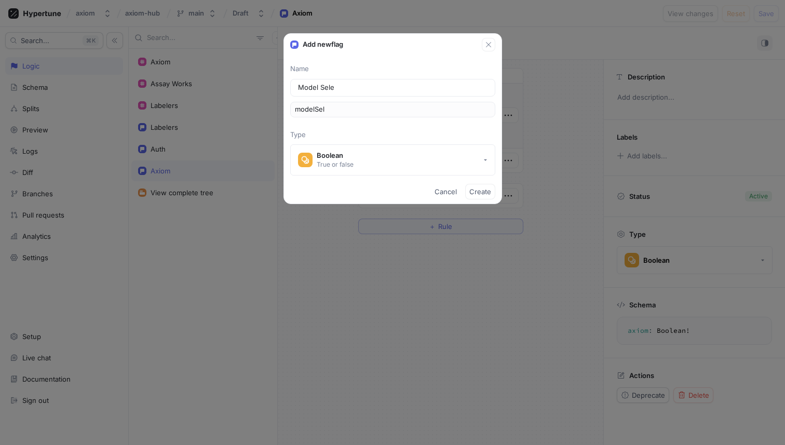
type input "modelSele"
type input "Model Selec"
type input "modelSelec"
type input "Model Select"
type input "modelSelect"
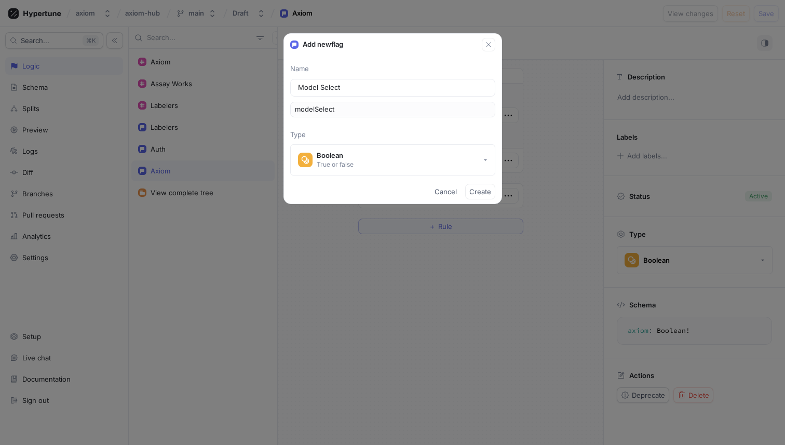
type input "Model Selecti"
type input "modelSelecti"
type input "Model Selectio"
type input "modelSelectio"
type input "Model Selection"
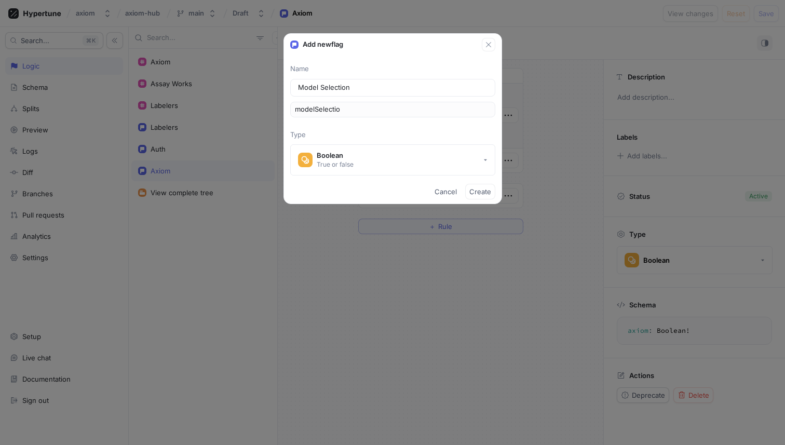
type input "modelSelection"
type textarea "modelSelection: Boolean!"
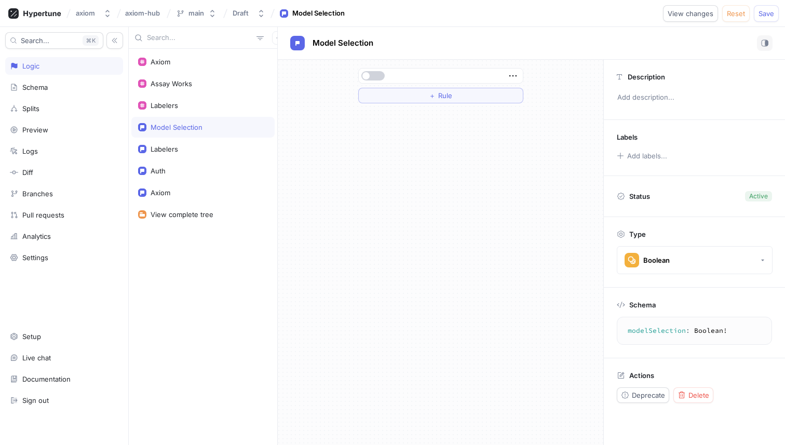
click at [381, 77] on button "button" at bounding box center [372, 75] width 23 height 9
click at [483, 94] on button "＋ Rule" at bounding box center [440, 96] width 165 height 16
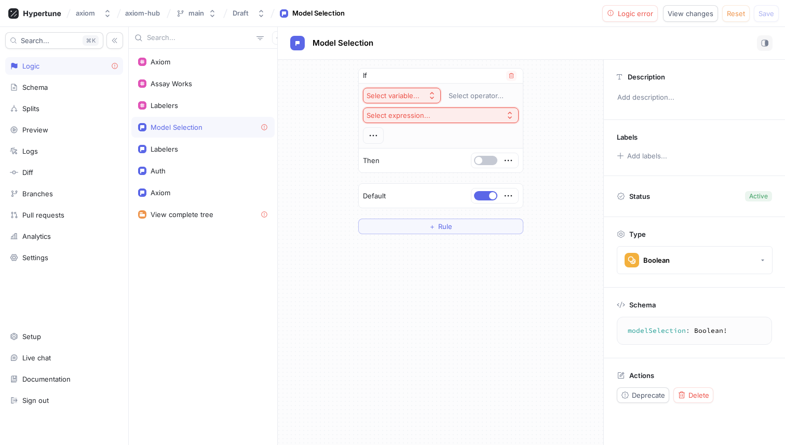
click at [410, 98] on div "Select variable..." at bounding box center [393, 95] width 53 height 9
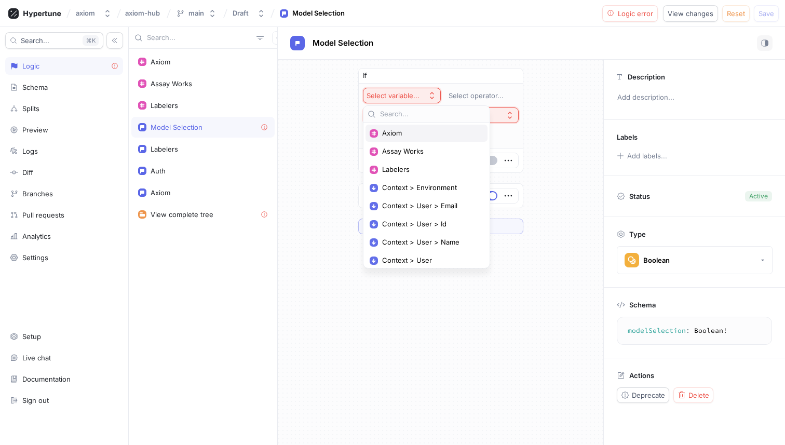
click at [425, 127] on div "Axiom" at bounding box center [427, 133] width 122 height 17
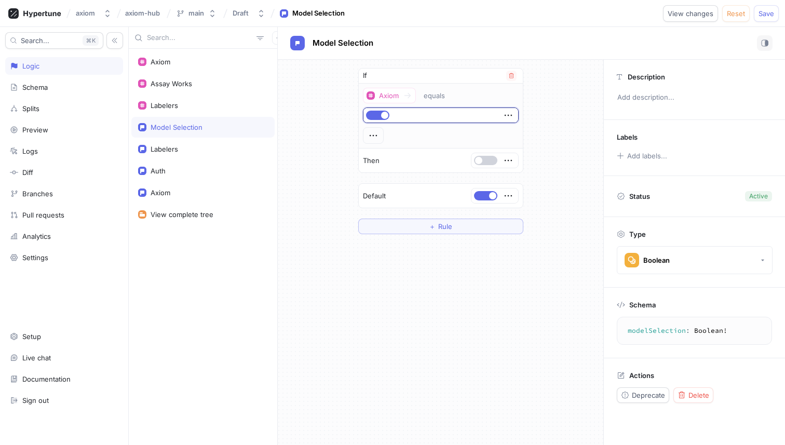
click at [490, 158] on button "button" at bounding box center [485, 160] width 23 height 9
click at [481, 192] on button "button" at bounding box center [485, 195] width 23 height 9
click at [461, 263] on div "If Axiom equals Then Default ＋ Rule" at bounding box center [441, 252] width 326 height 385
click at [770, 18] on button "Save" at bounding box center [766, 13] width 25 height 17
click at [204, 134] on div "Model Selection" at bounding box center [202, 127] width 143 height 21
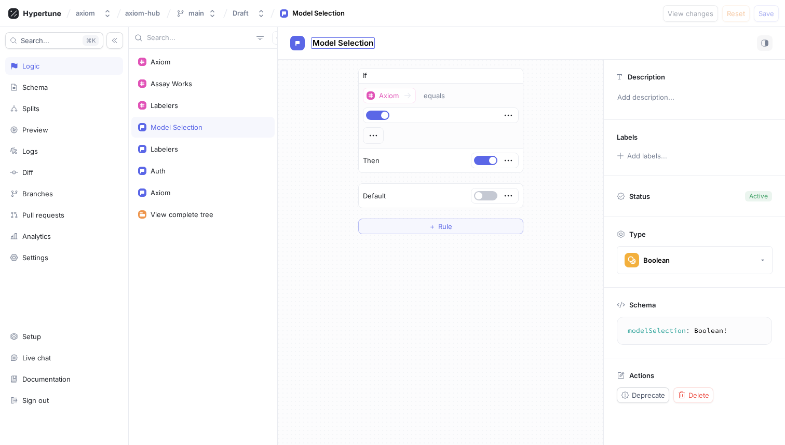
click at [338, 44] on span "Model Selection" at bounding box center [343, 43] width 61 height 8
type input "Model Section"
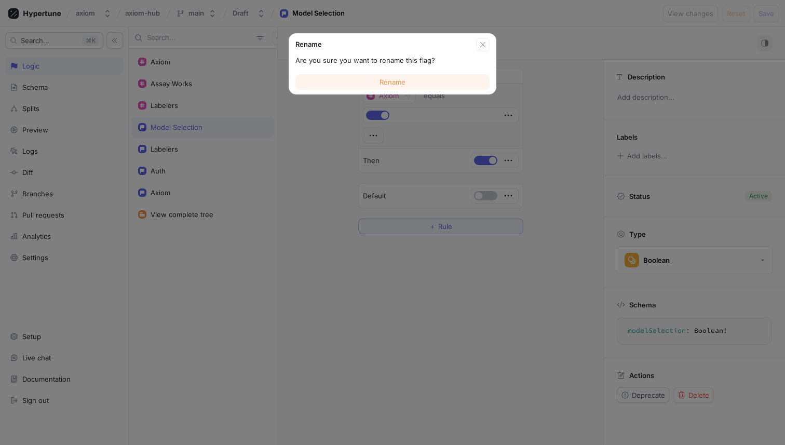
click at [363, 83] on button "Rename" at bounding box center [392, 82] width 194 height 16
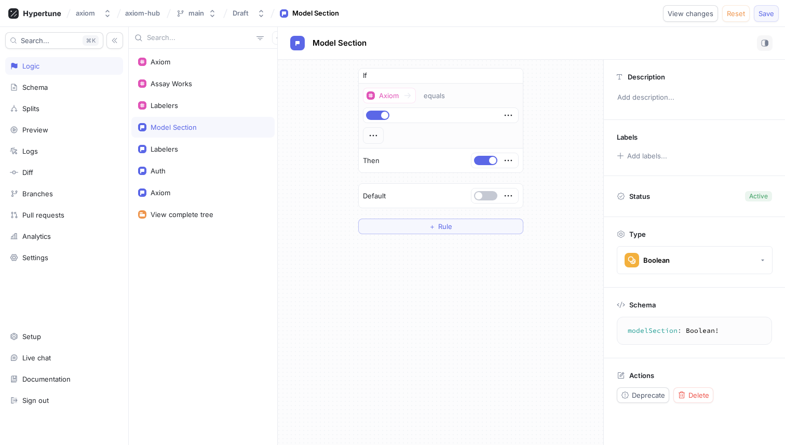
click at [764, 12] on span "Save" at bounding box center [767, 13] width 16 height 6
click at [199, 242] on div "Axiom Assay Works Labelers Model Section Labelers Auth Axiom View complete tree" at bounding box center [203, 247] width 149 height 396
click at [276, 37] on icon "button" at bounding box center [278, 37] width 5 height 5
click at [284, 53] on p "Flag" at bounding box center [281, 58] width 14 height 10
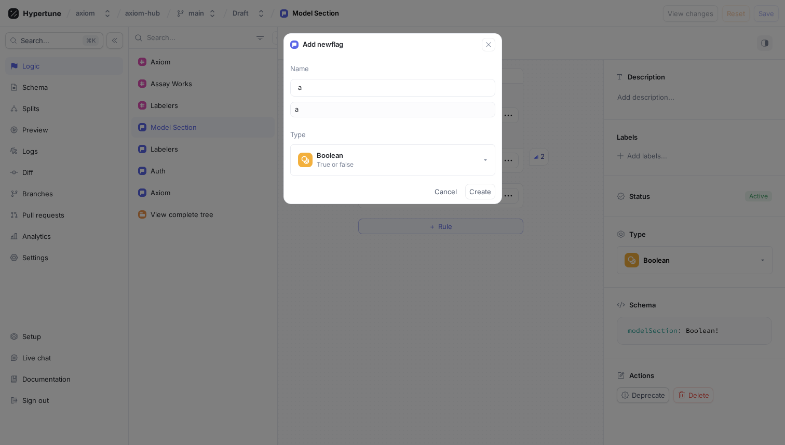
type input "as"
type input "ass"
type input "as"
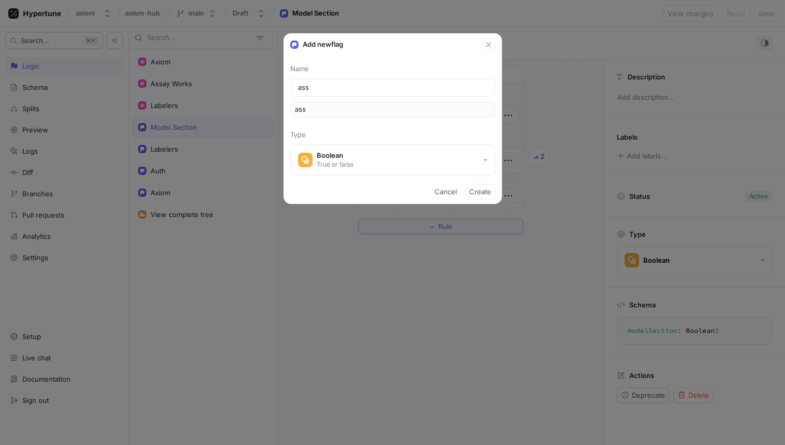
type input "as"
type input "a"
type input "As"
type input "as"
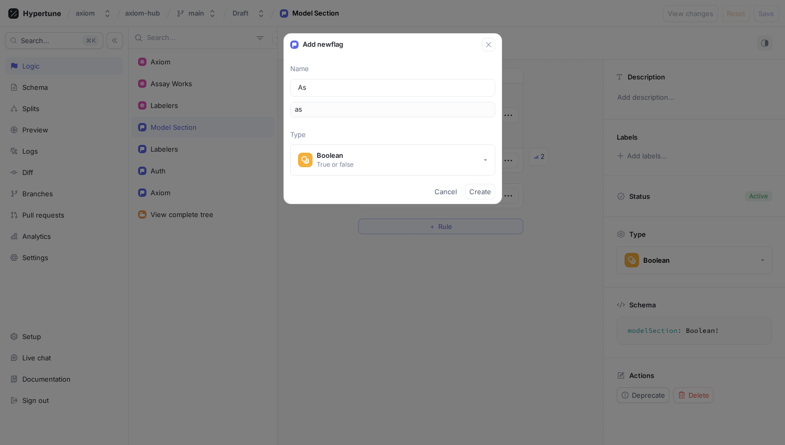
type input "Ass"
type input "ass"
type input "Assa"
type input "assa"
type input "Assay"
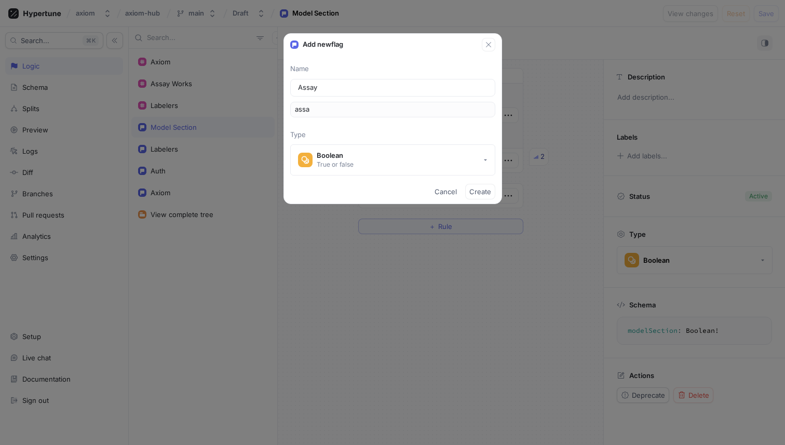
type input "assay"
type input "Assay W"
type input "assayW"
type input "Assay Wo"
type input "assayWo"
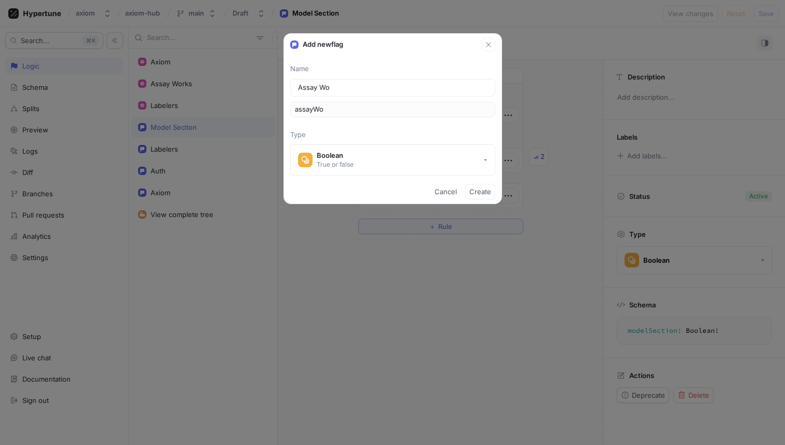
type input "Assay Wor"
type input "assayWor"
type input "Assay Work"
type input "assayWork"
type input "Assay Works"
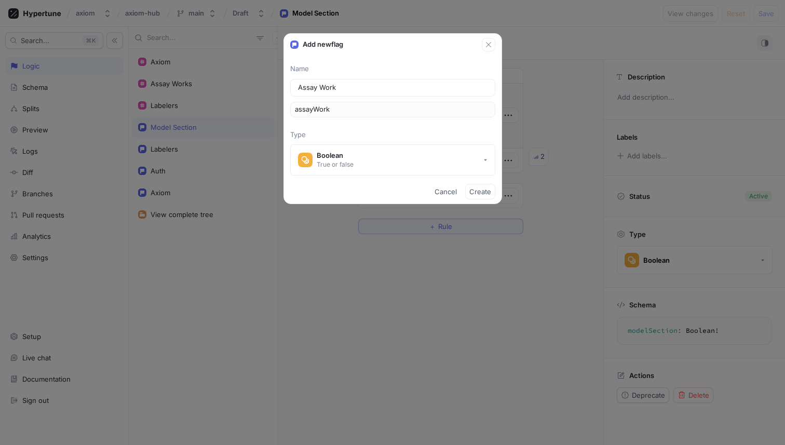
type input "assayWorks"
type textarea "assayWorks: Boolean!"
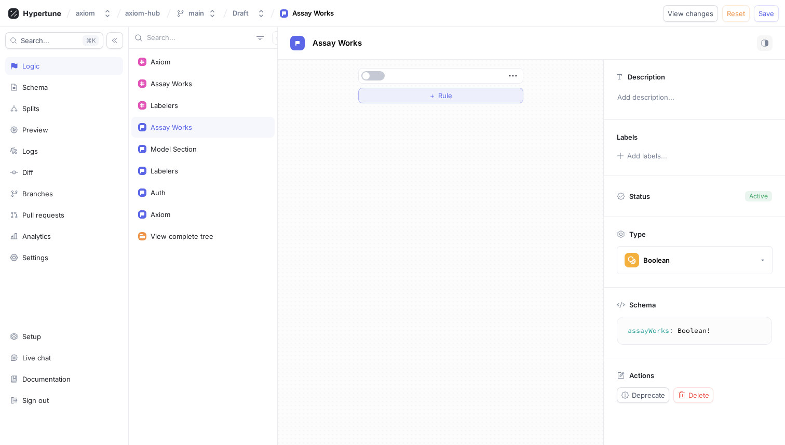
click at [475, 93] on button "＋ Rule" at bounding box center [440, 96] width 165 height 16
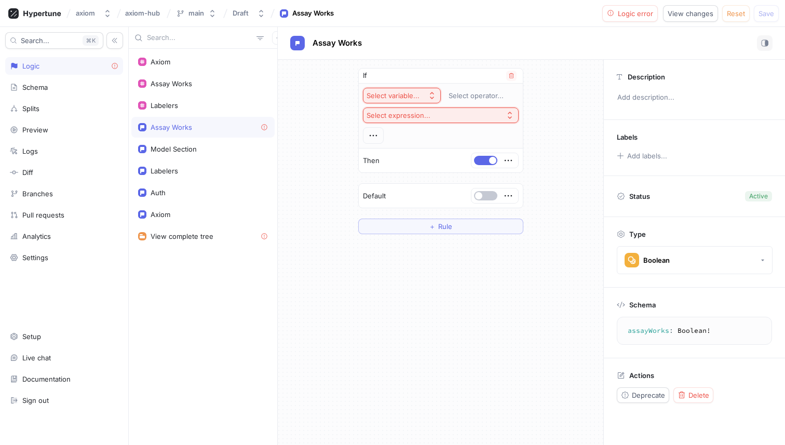
click at [410, 93] on div "Select variable..." at bounding box center [393, 95] width 53 height 9
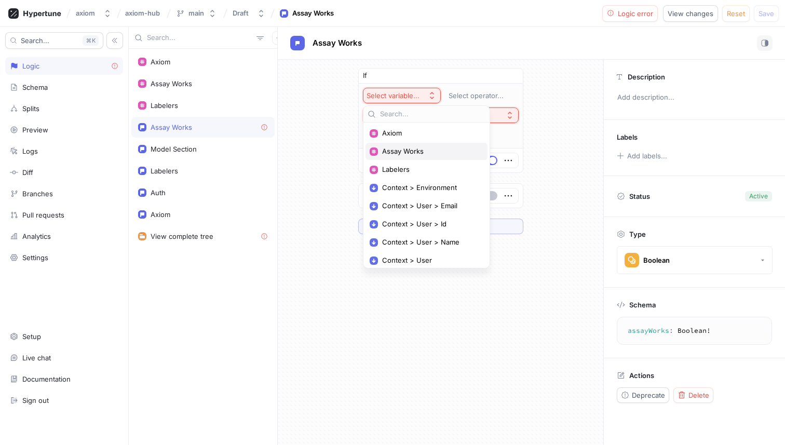
click at [410, 146] on div "Assay Works" at bounding box center [427, 151] width 122 height 17
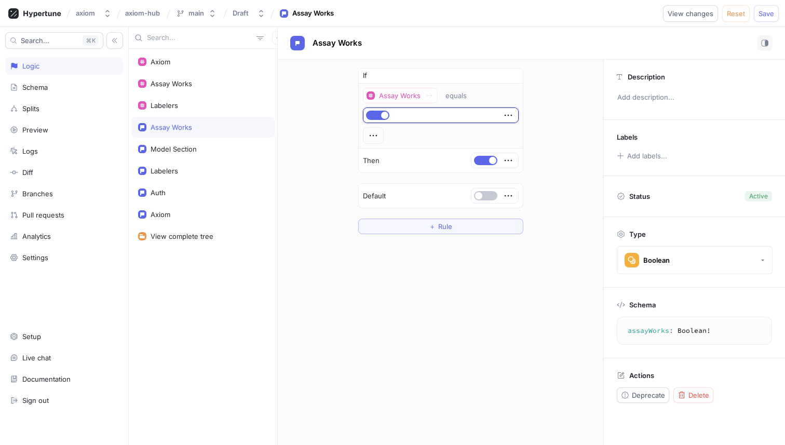
click at [446, 289] on div "If Assay Works equals Then Default ＋ Rule" at bounding box center [441, 252] width 326 height 385
click at [769, 18] on button "Save" at bounding box center [766, 13] width 25 height 17
click at [207, 106] on div "Labelers" at bounding box center [203, 105] width 130 height 8
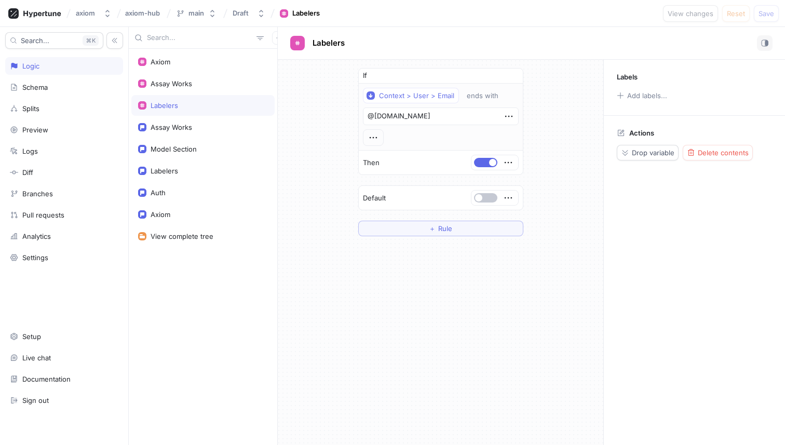
click at [300, 139] on div "If Context > User > Email ends with @[DOMAIN_NAME] Then Default ＋ Rule" at bounding box center [441, 152] width 326 height 185
click at [372, 137] on icon "button" at bounding box center [373, 137] width 11 height 11
click at [449, 120] on div "Context > User > Email ends with @[DOMAIN_NAME]" at bounding box center [441, 117] width 156 height 58
click at [512, 119] on icon "button" at bounding box center [508, 116] width 11 height 11
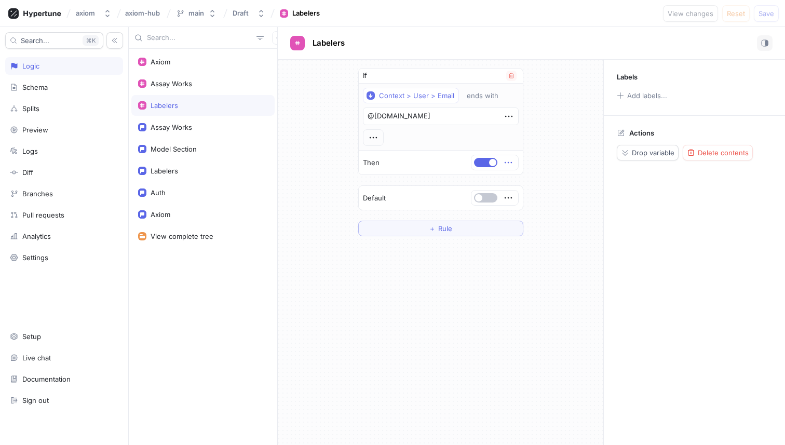
click at [511, 162] on icon "button" at bounding box center [507, 163] width 7 height 2
click at [379, 141] on icon "button" at bounding box center [373, 137] width 11 height 11
click at [385, 152] on p "AND" at bounding box center [390, 157] width 15 height 10
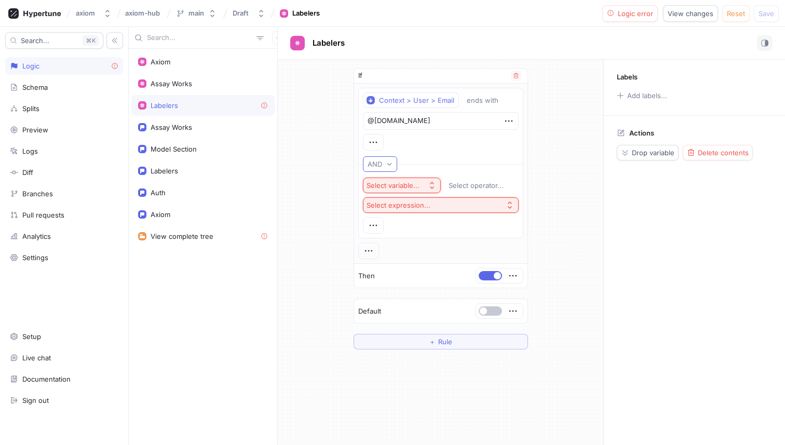
click at [377, 162] on div "AND" at bounding box center [375, 164] width 15 height 9
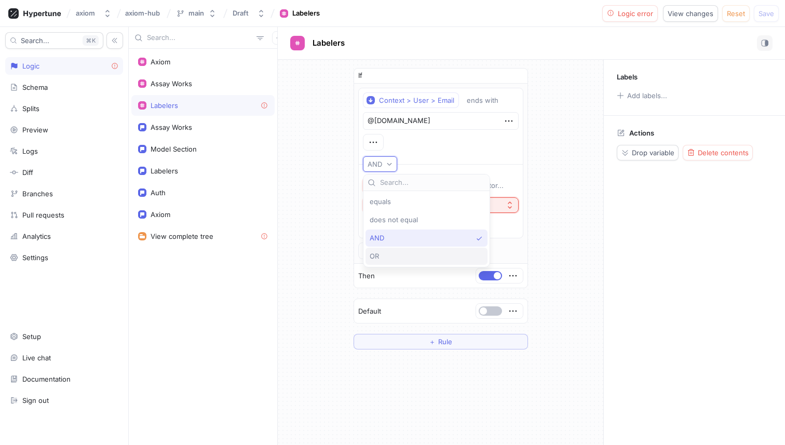
click at [390, 249] on div "OR" at bounding box center [427, 256] width 122 height 17
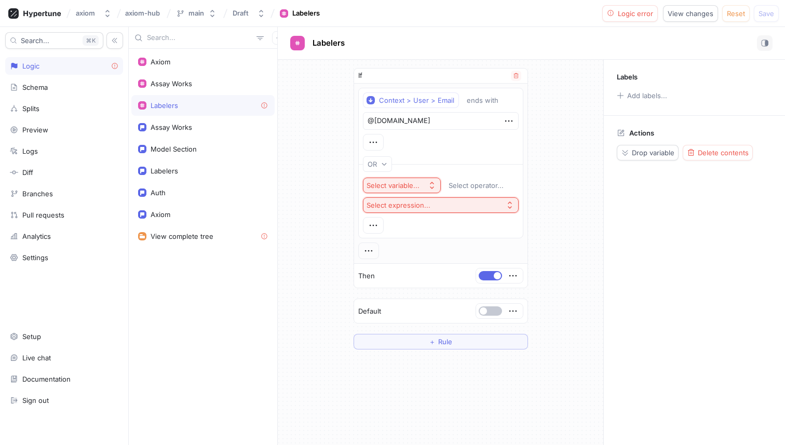
click at [404, 183] on div "Select variable..." at bounding box center [393, 185] width 53 height 9
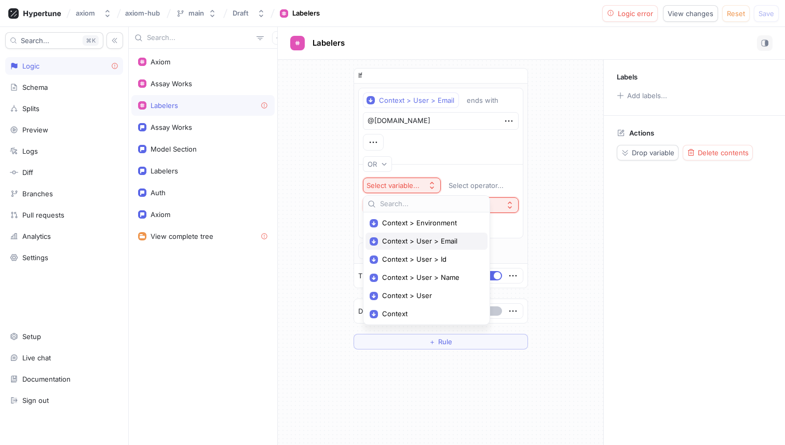
click at [437, 241] on span "Context > User > Email" at bounding box center [430, 241] width 96 height 9
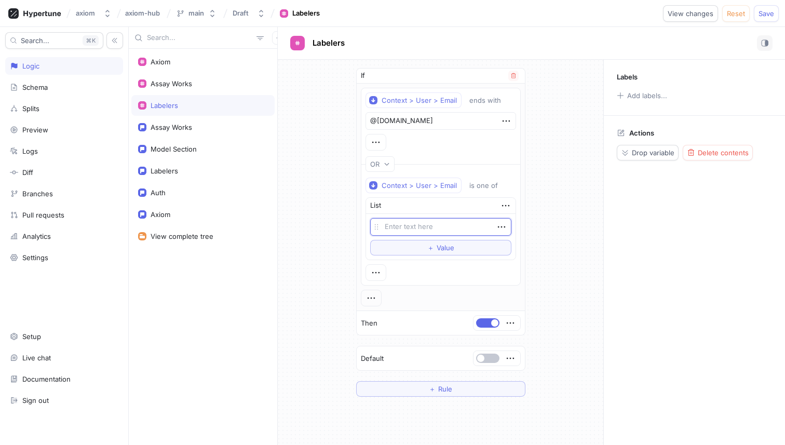
type textarea "x"
type textarea "[EMAIL_ADDRESS][DOMAIN_NAME]"
click at [446, 246] on span "Value" at bounding box center [446, 248] width 18 height 6
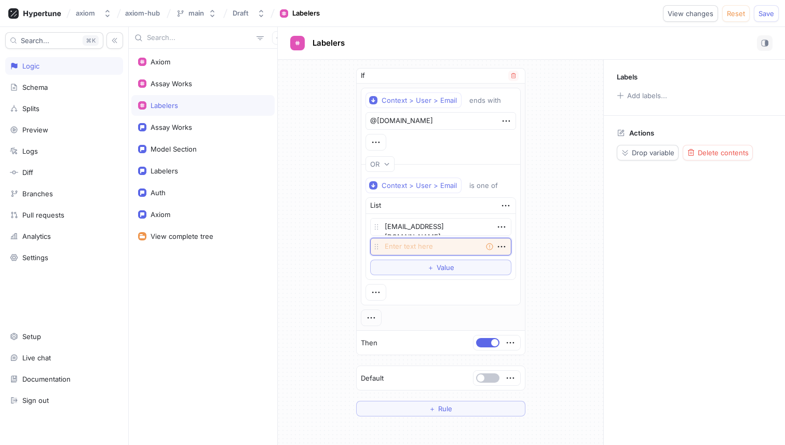
paste textarea "[EMAIL_ADDRESS][DOMAIN_NAME]"
type textarea "x"
type textarea "[EMAIL_ADDRESS][DOMAIN_NAME]"
click at [439, 262] on button "＋ Value" at bounding box center [440, 268] width 141 height 16
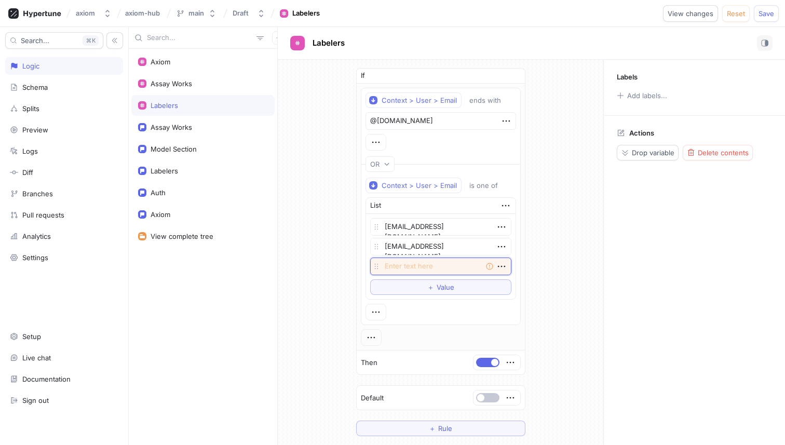
paste textarea "[EMAIL_ADDRESS][PERSON_NAME][DOMAIN_NAME]"
type textarea "x"
type textarea "[EMAIL_ADDRESS][PERSON_NAME][DOMAIN_NAME]"
click at [421, 286] on button "＋ Value" at bounding box center [440, 287] width 141 height 16
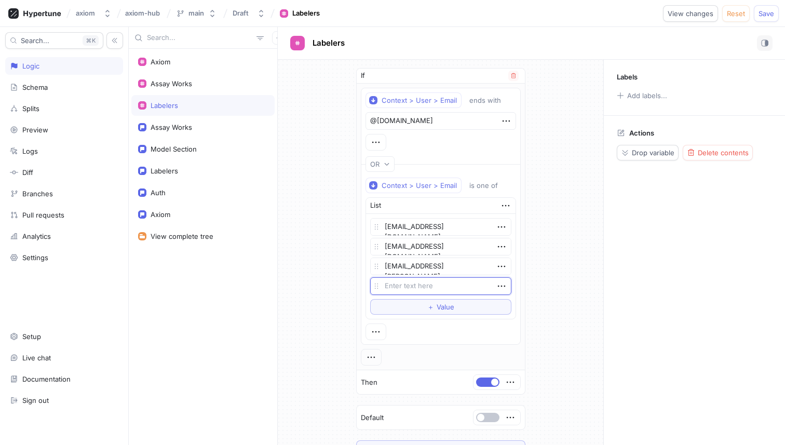
type textarea "x"
type textarea "[EMAIL_ADDRESS][DOMAIN_NAME]"
click at [563, 303] on div "If Context > User > Email ends with @[DOMAIN_NAME] OR Context > User > Email is…" at bounding box center [441, 262] width 326 height 404
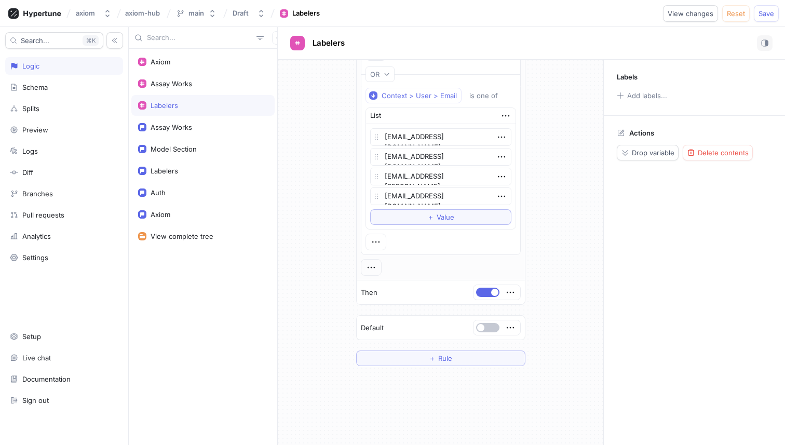
scroll to position [131, 0]
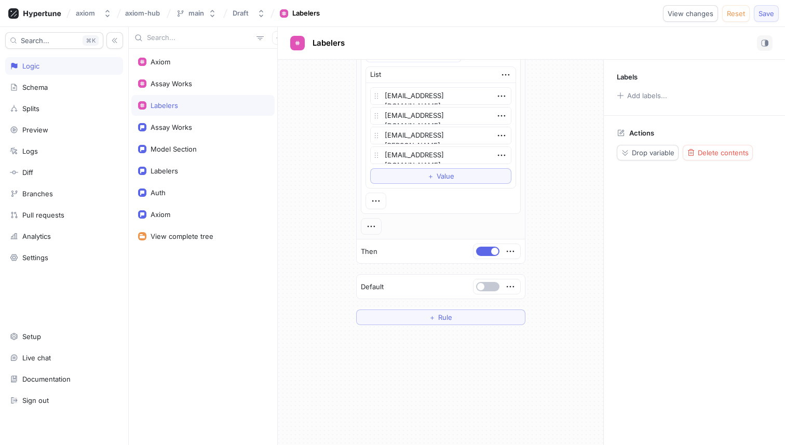
click at [760, 14] on span "Save" at bounding box center [767, 13] width 16 height 6
click at [193, 79] on div "Assay Works" at bounding box center [202, 83] width 143 height 21
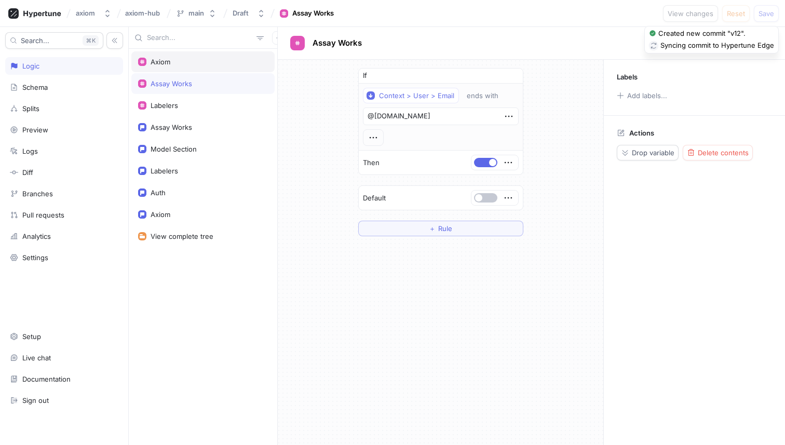
click at [182, 63] on div "Axiom" at bounding box center [203, 62] width 130 height 8
type textarea "x"
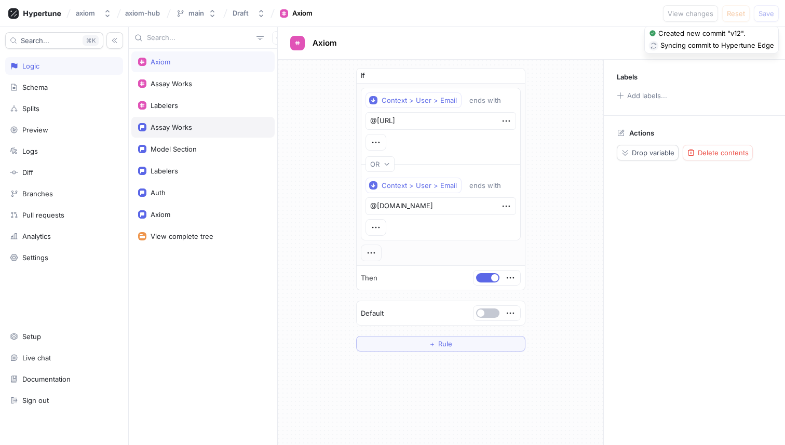
click at [179, 119] on div "Assay Works" at bounding box center [202, 127] width 143 height 21
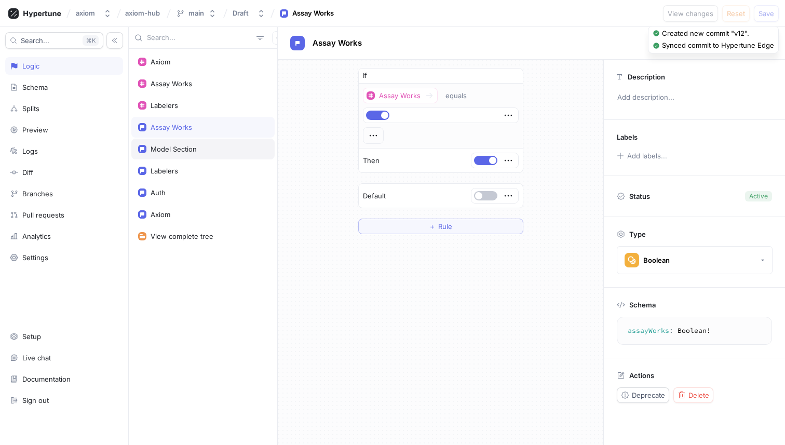
click at [180, 145] on div "Model Section" at bounding box center [174, 149] width 46 height 8
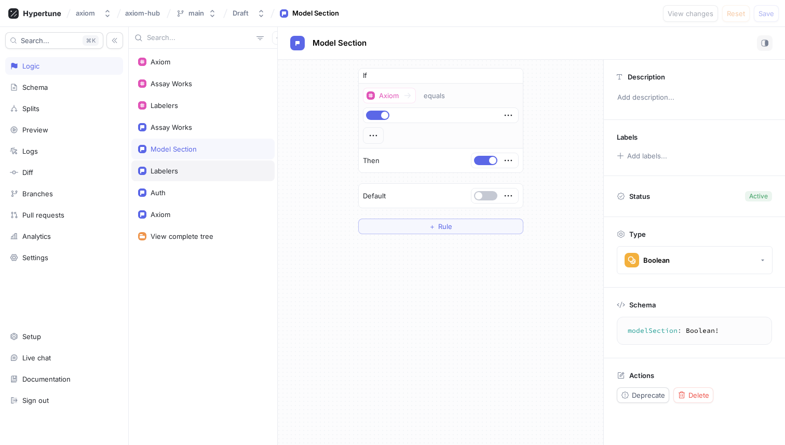
click at [176, 176] on div "Labelers" at bounding box center [202, 170] width 143 height 21
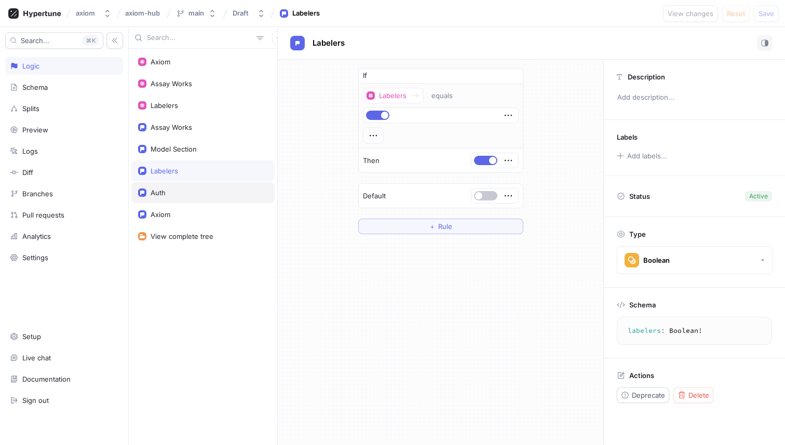
click at [176, 194] on div "Auth" at bounding box center [203, 192] width 130 height 8
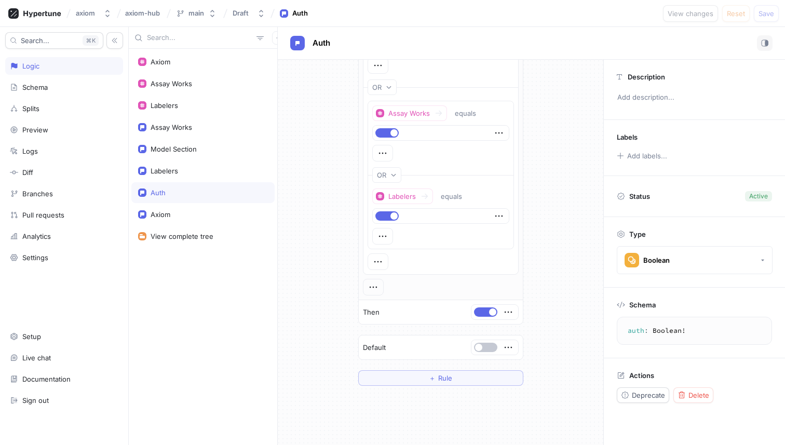
scroll to position [75, 0]
click at [193, 209] on div "Axiom" at bounding box center [202, 214] width 143 height 21
type textarea "axiom: Boolean!"
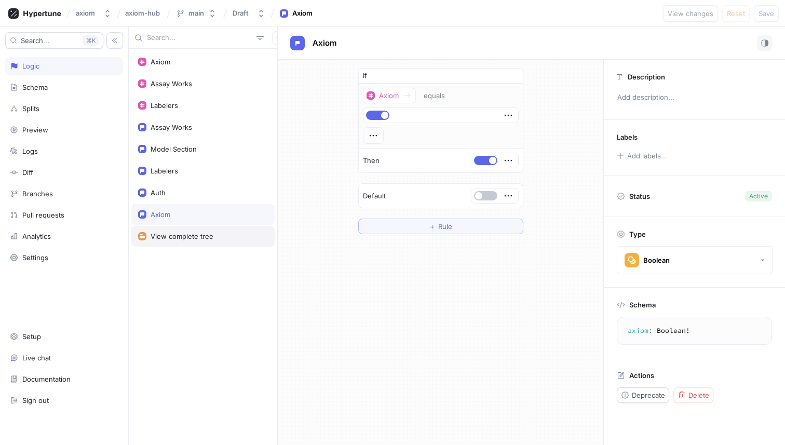
click at [192, 237] on div "View complete tree" at bounding box center [182, 236] width 63 height 8
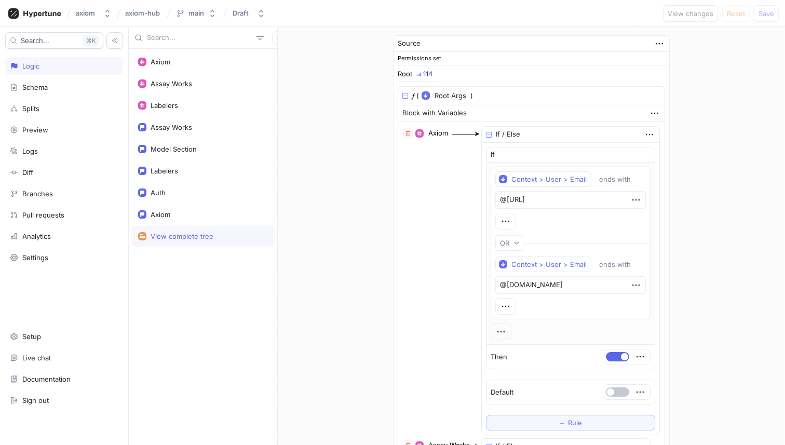
type textarea "x"
